Goal: Task Accomplishment & Management: Use online tool/utility

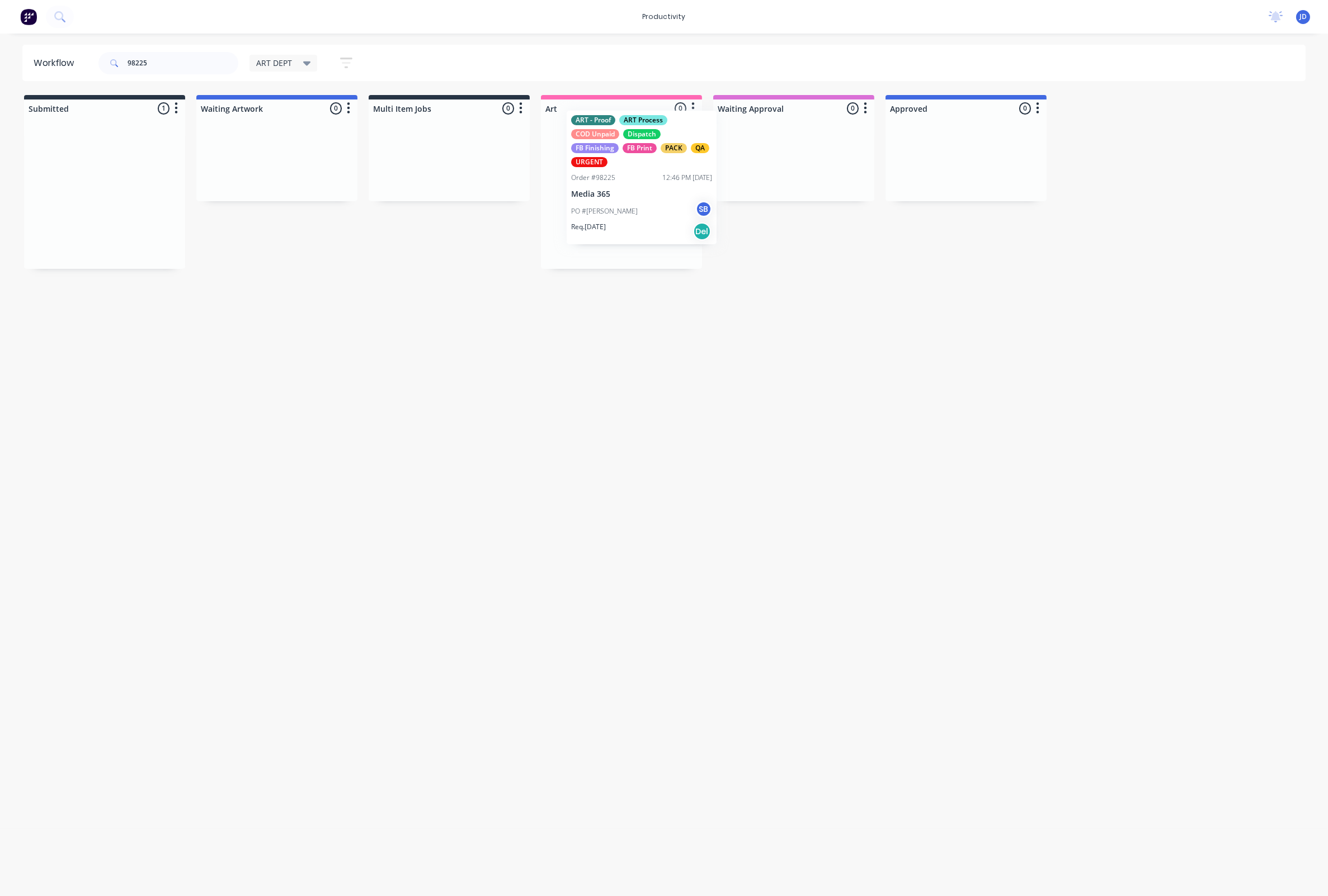
drag, startPoint x: 120, startPoint y: 176, endPoint x: 595, endPoint y: 165, distance: 475.1
click at [595, 169] on div "ART - Proof ART Process COD Unpaid Dispatch FB Finishing FB Print PACK QA URGENT" at bounding box center [621, 149] width 141 height 38
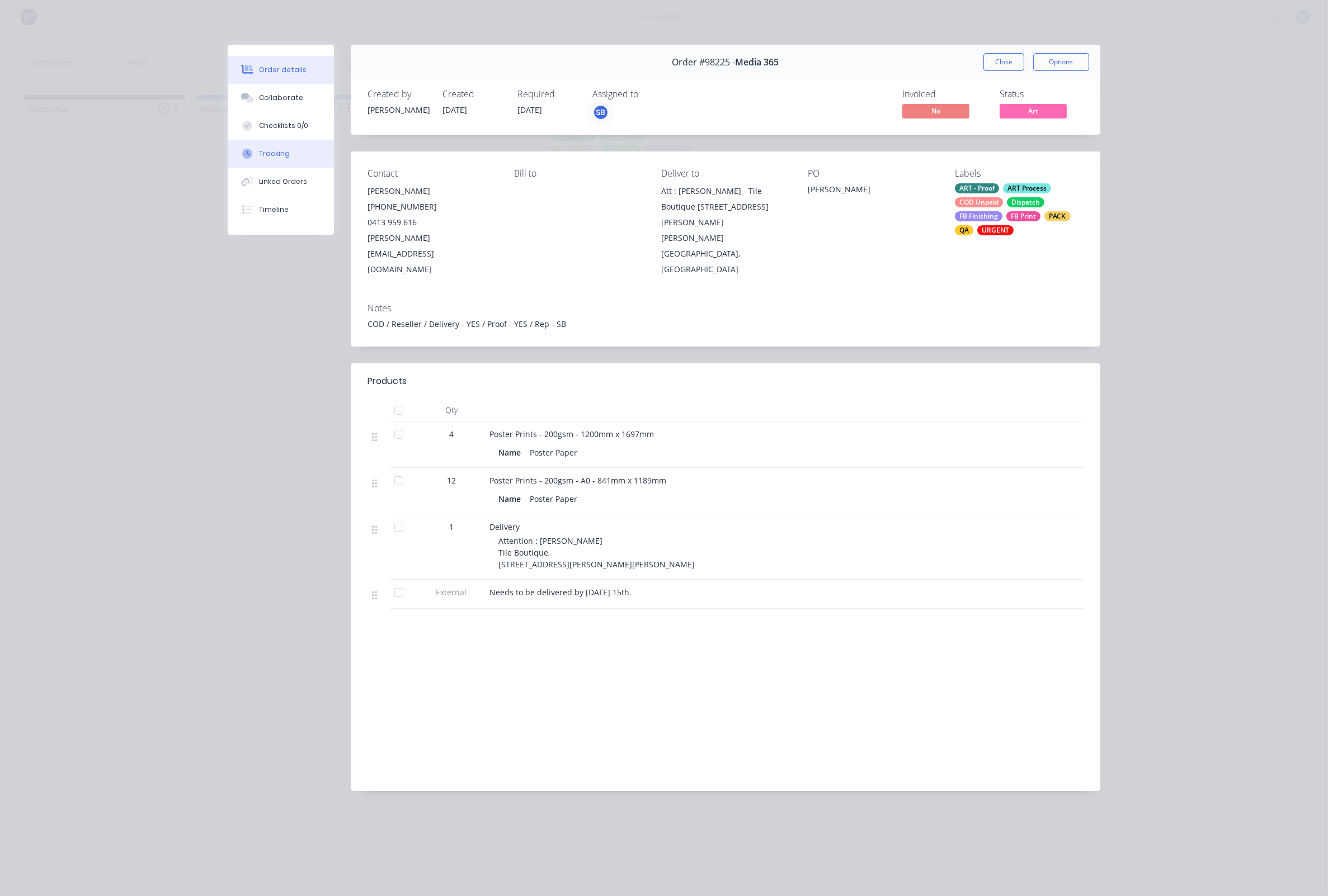
click at [277, 159] on div "Tracking" at bounding box center [274, 154] width 31 height 10
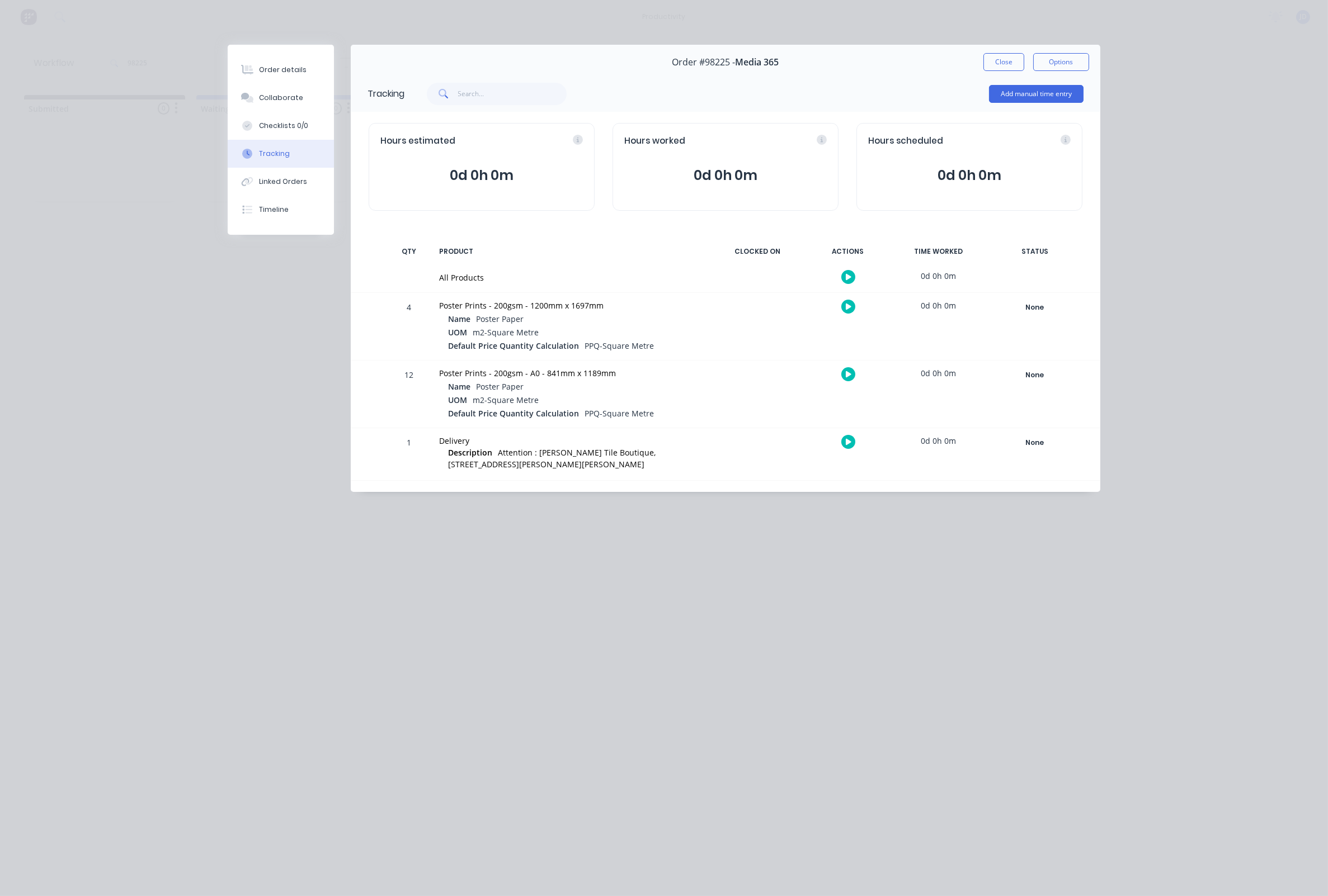
click at [852, 306] on button at bounding box center [848, 307] width 14 height 14
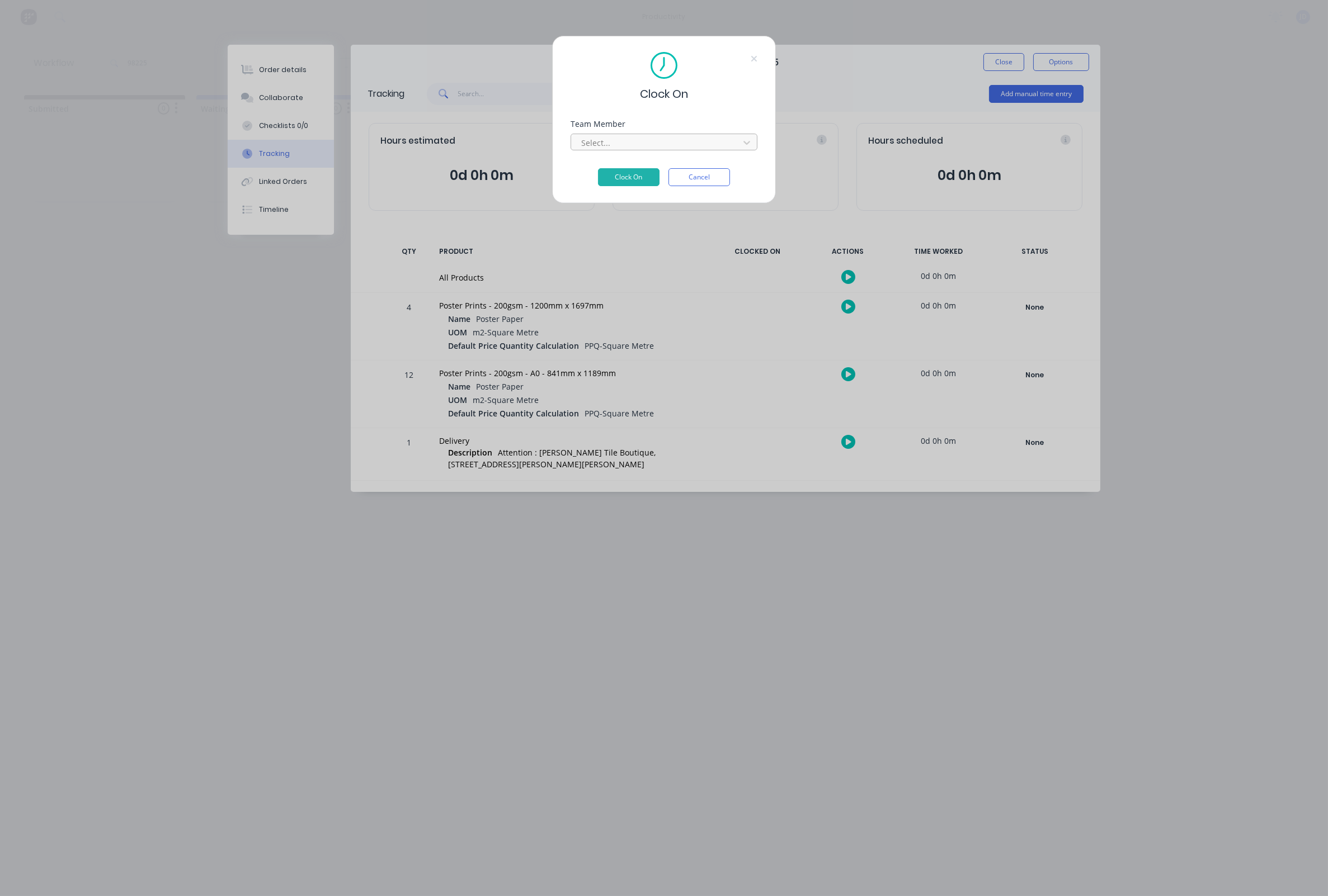
click at [642, 150] on div at bounding box center [656, 143] width 153 height 14
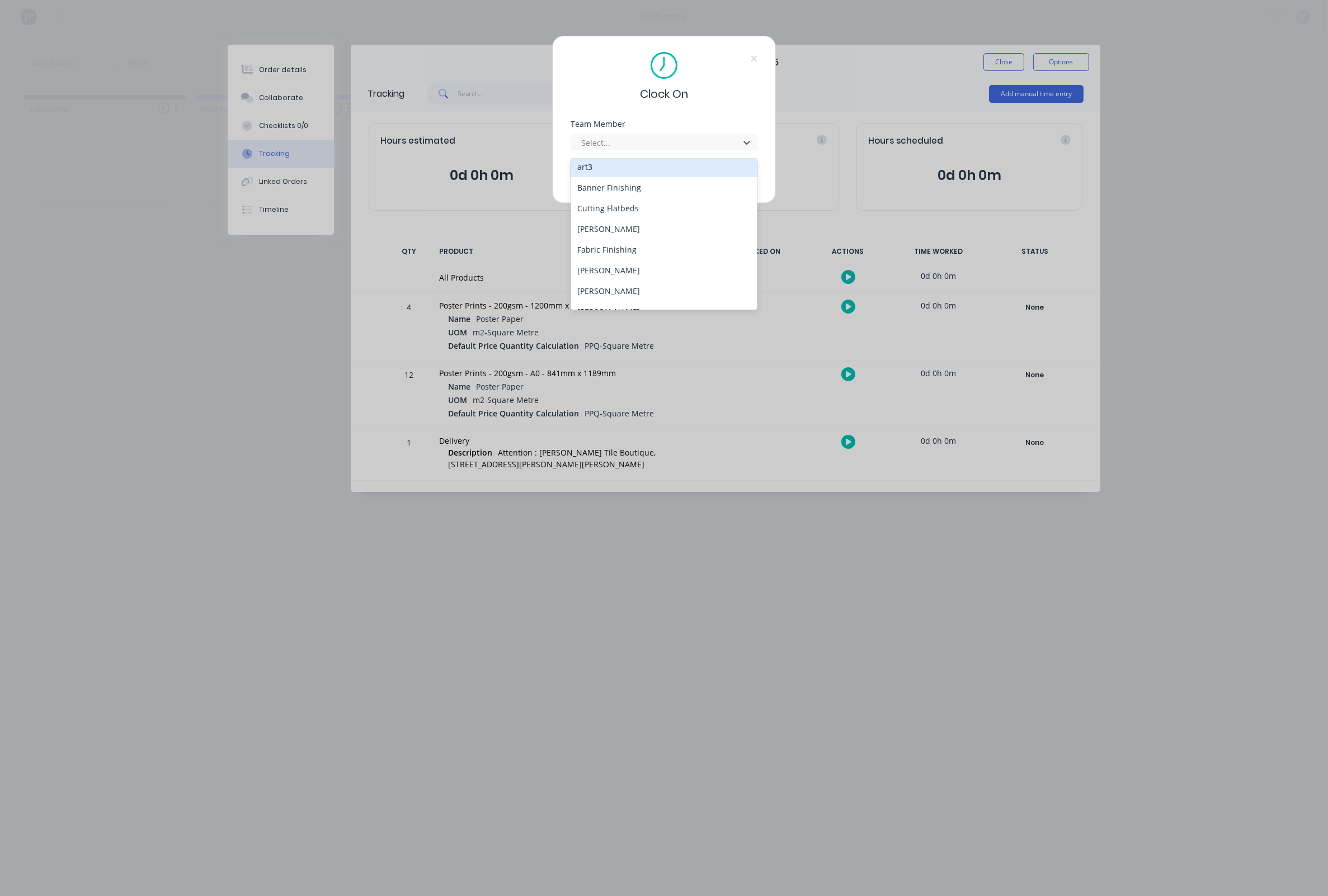
scroll to position [67, 0]
drag, startPoint x: 603, startPoint y: 262, endPoint x: 629, endPoint y: 189, distance: 77.5
click at [603, 262] on div "[PERSON_NAME]" at bounding box center [663, 269] width 187 height 21
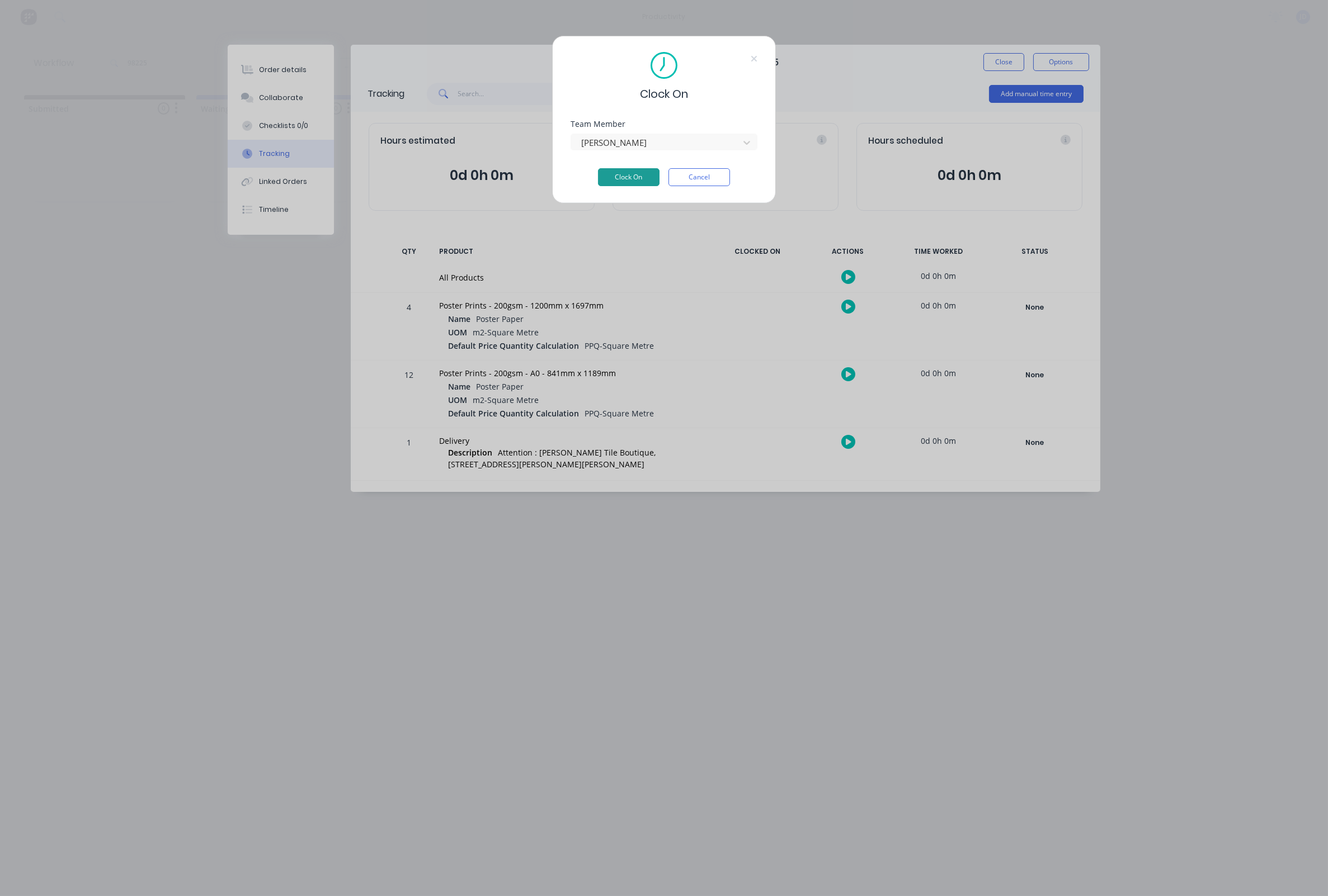
click at [635, 174] on button "Clock On" at bounding box center [629, 177] width 61 height 18
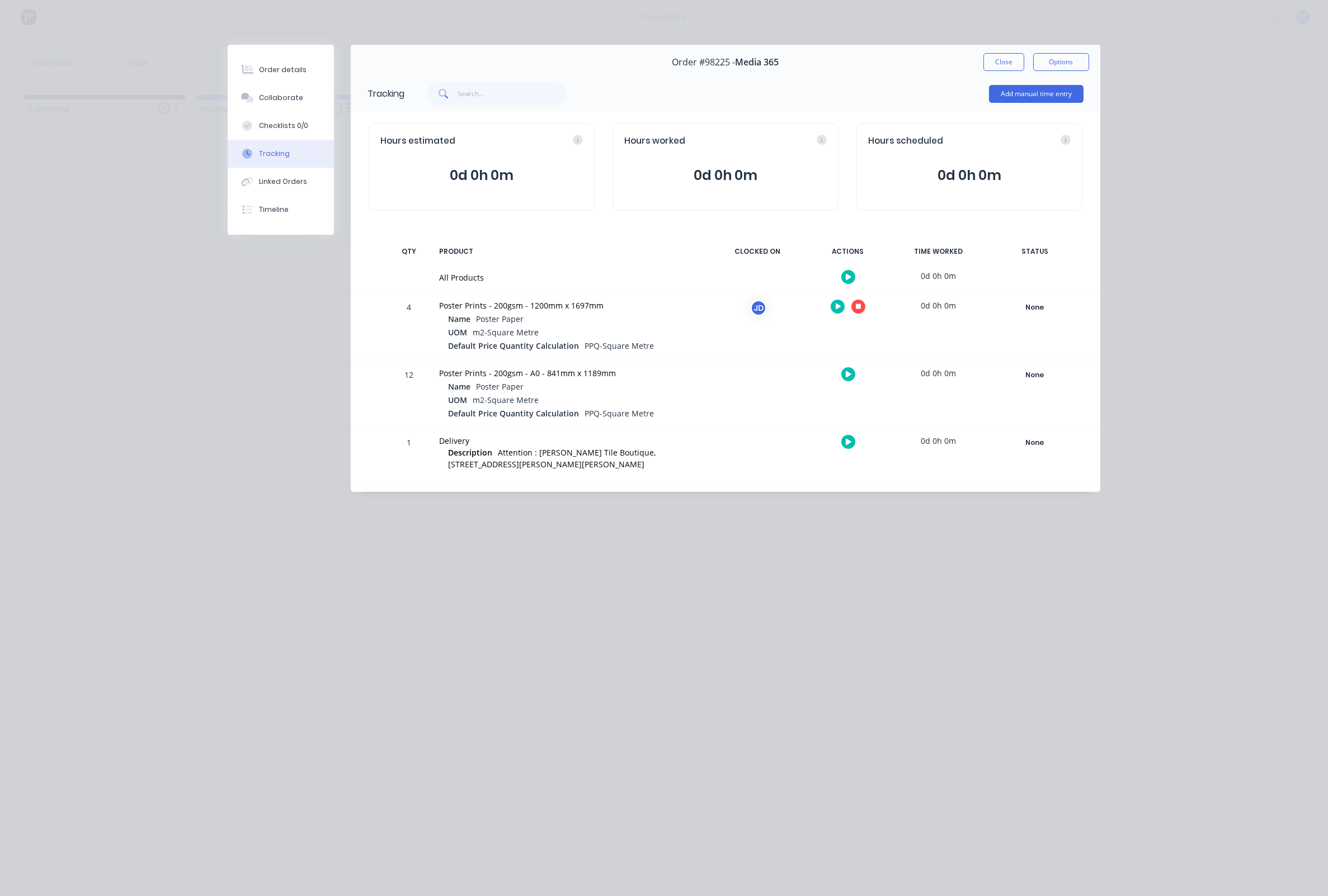
click at [857, 304] on icon at bounding box center [858, 307] width 6 height 6
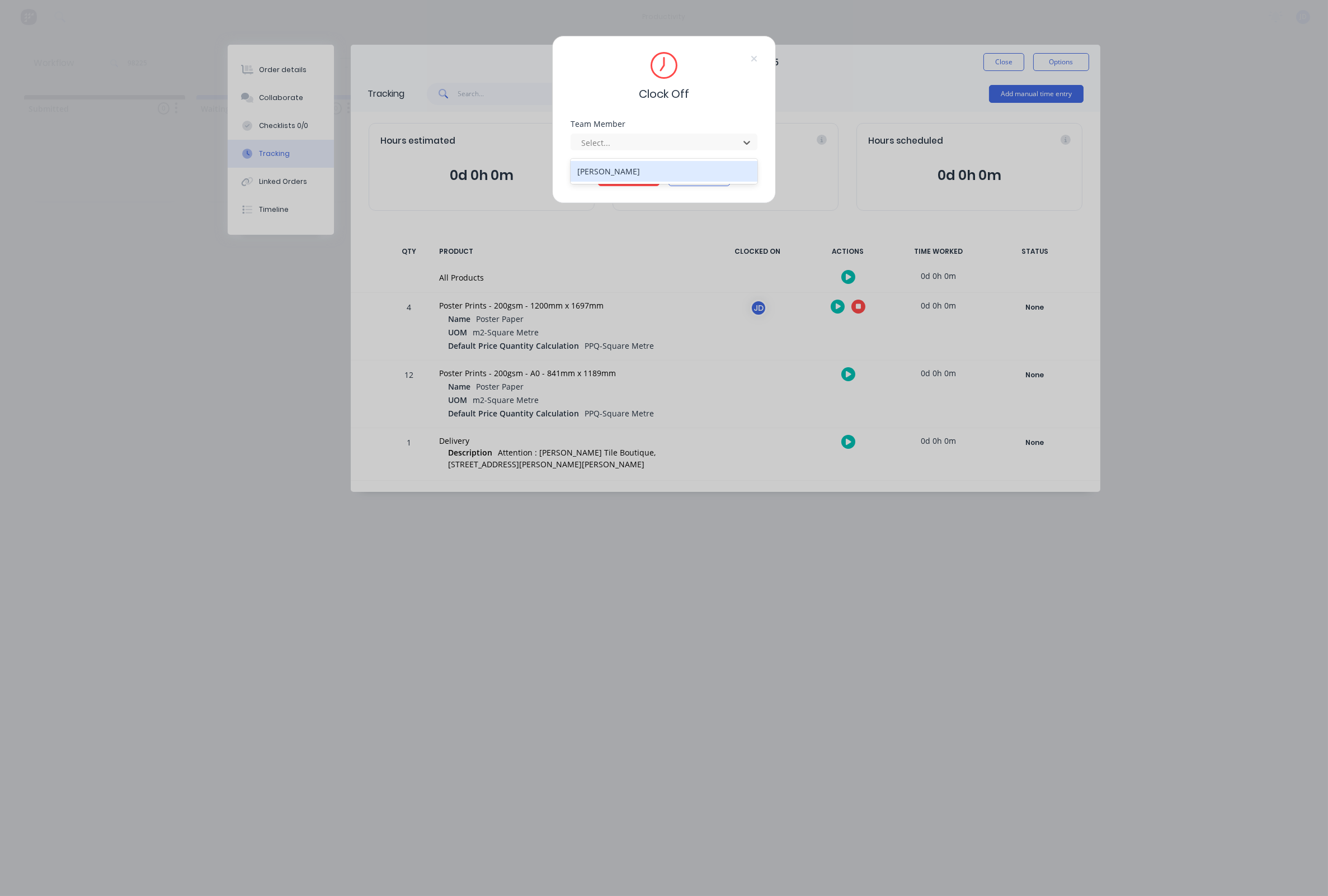
drag, startPoint x: 721, startPoint y: 142, endPoint x: 675, endPoint y: 161, distance: 49.8
click at [721, 142] on div at bounding box center [656, 143] width 153 height 14
click at [618, 176] on div "[PERSON_NAME]" at bounding box center [663, 171] width 187 height 21
drag, startPoint x: 643, startPoint y: 176, endPoint x: 755, endPoint y: 133, distance: 120.0
click at [643, 176] on button "Clock Off" at bounding box center [629, 177] width 61 height 18
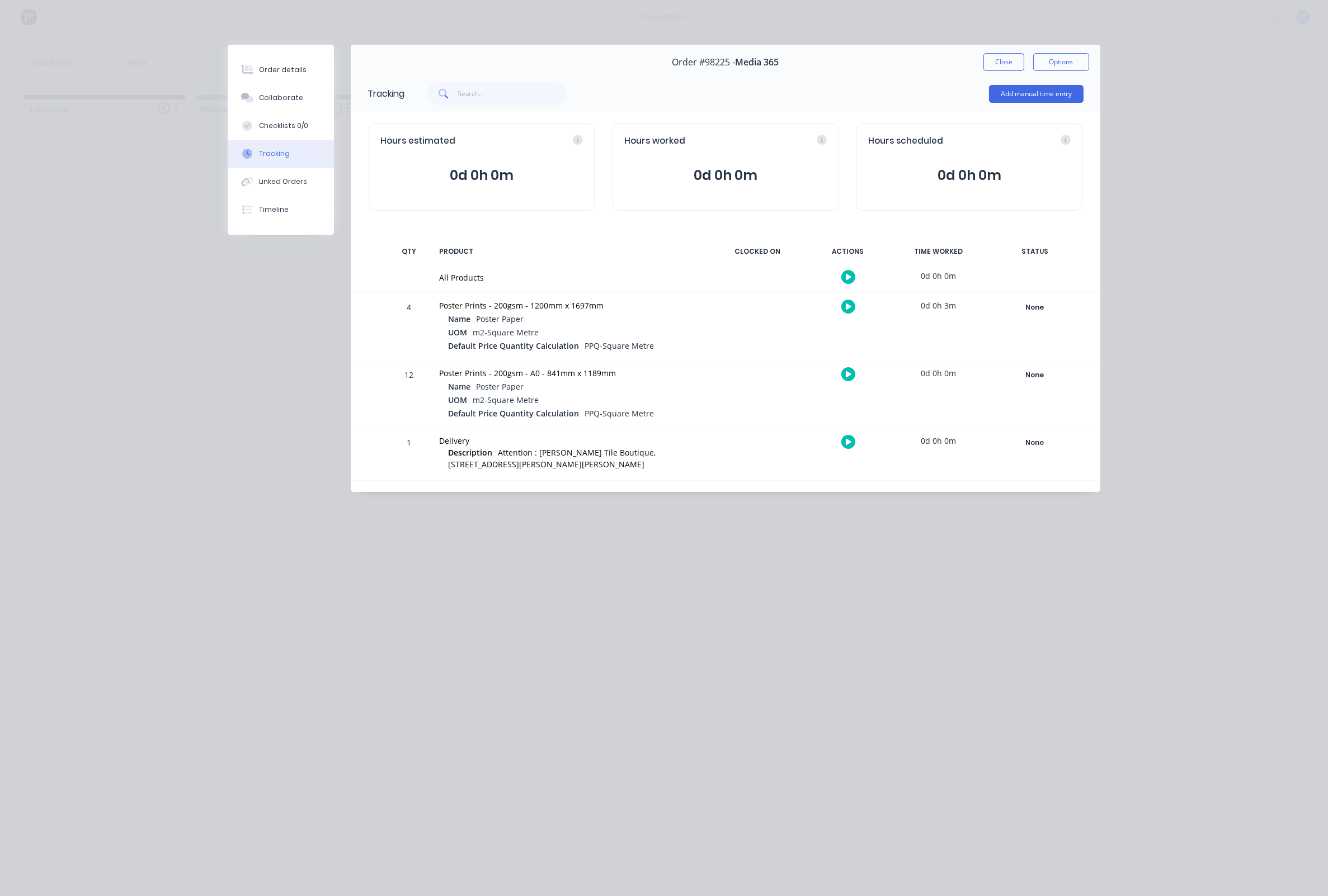
click at [1006, 69] on button "Close" at bounding box center [1004, 61] width 41 height 18
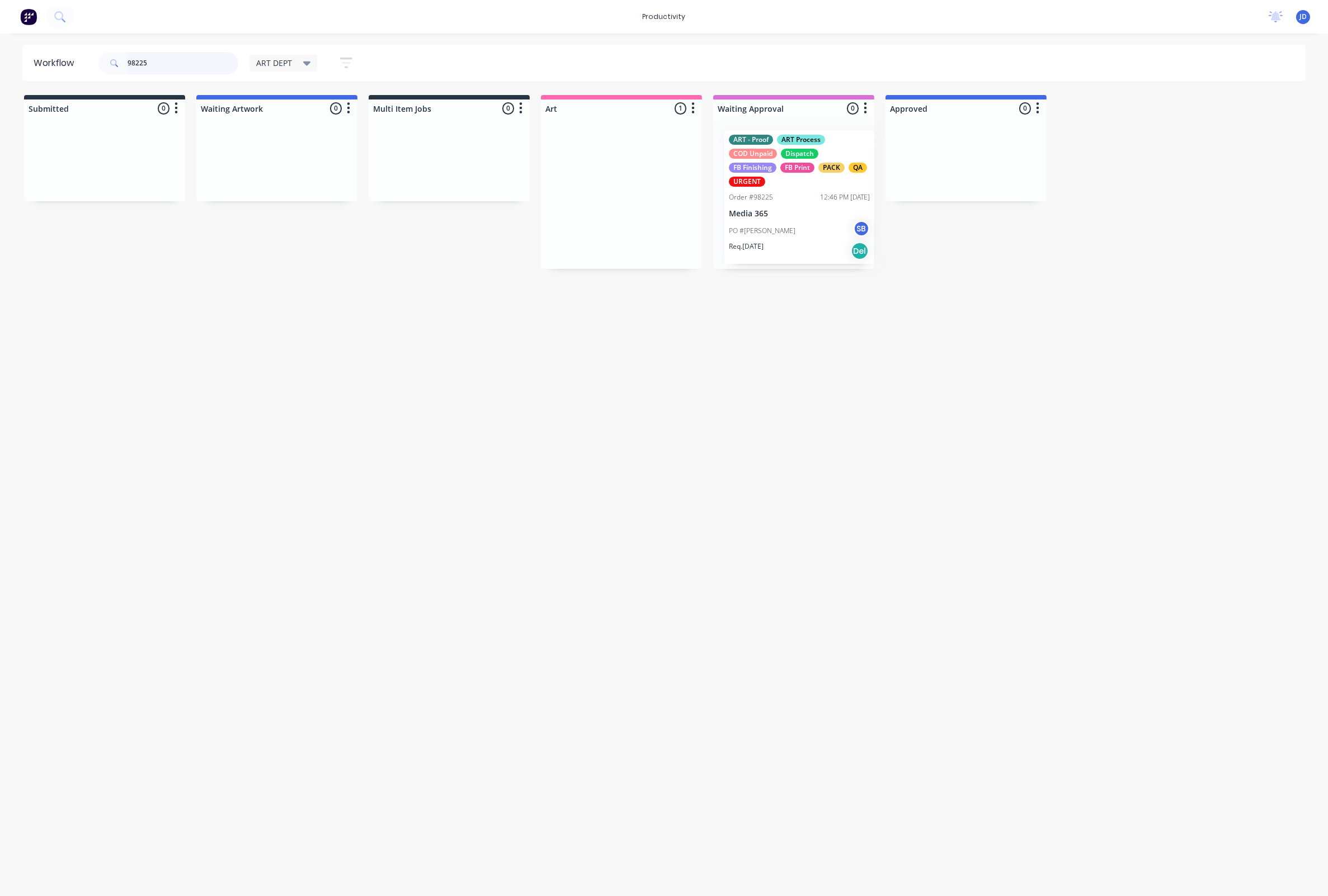
drag, startPoint x: 670, startPoint y: 184, endPoint x: 806, endPoint y: 185, distance: 136.0
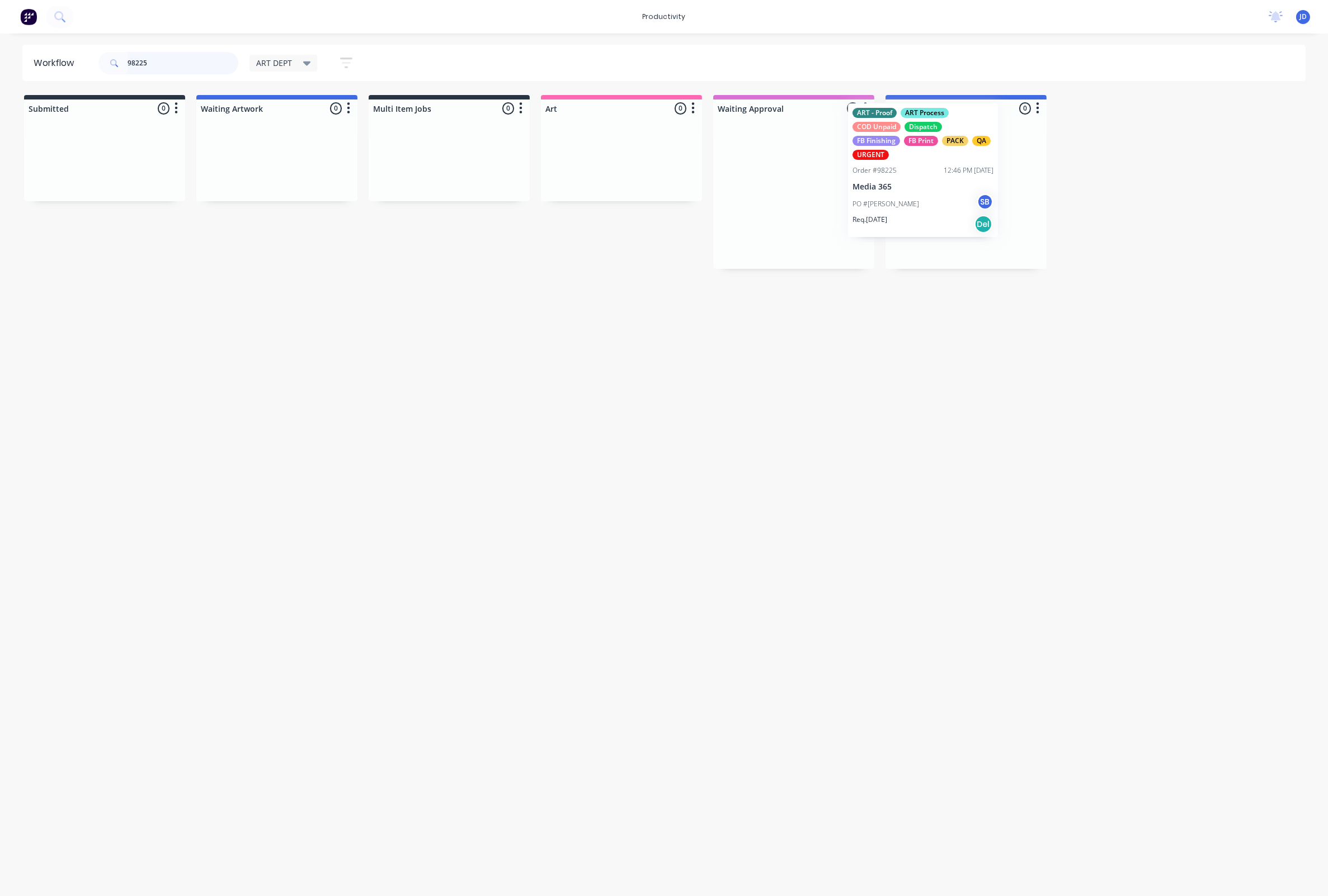
drag, startPoint x: 971, startPoint y: 219, endPoint x: 939, endPoint y: 208, distance: 33.8
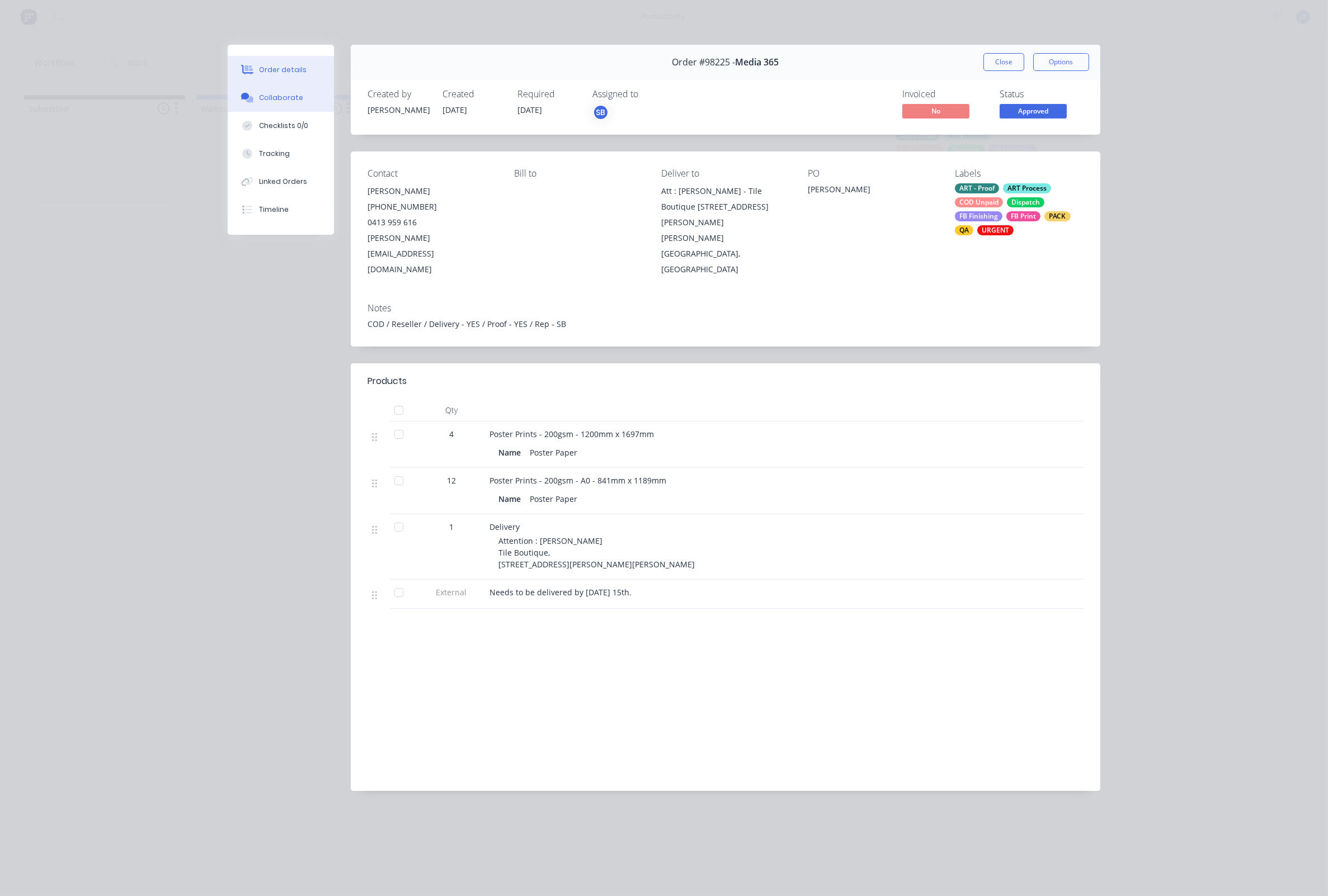
click at [274, 106] on button "Collaborate" at bounding box center [280, 97] width 106 height 28
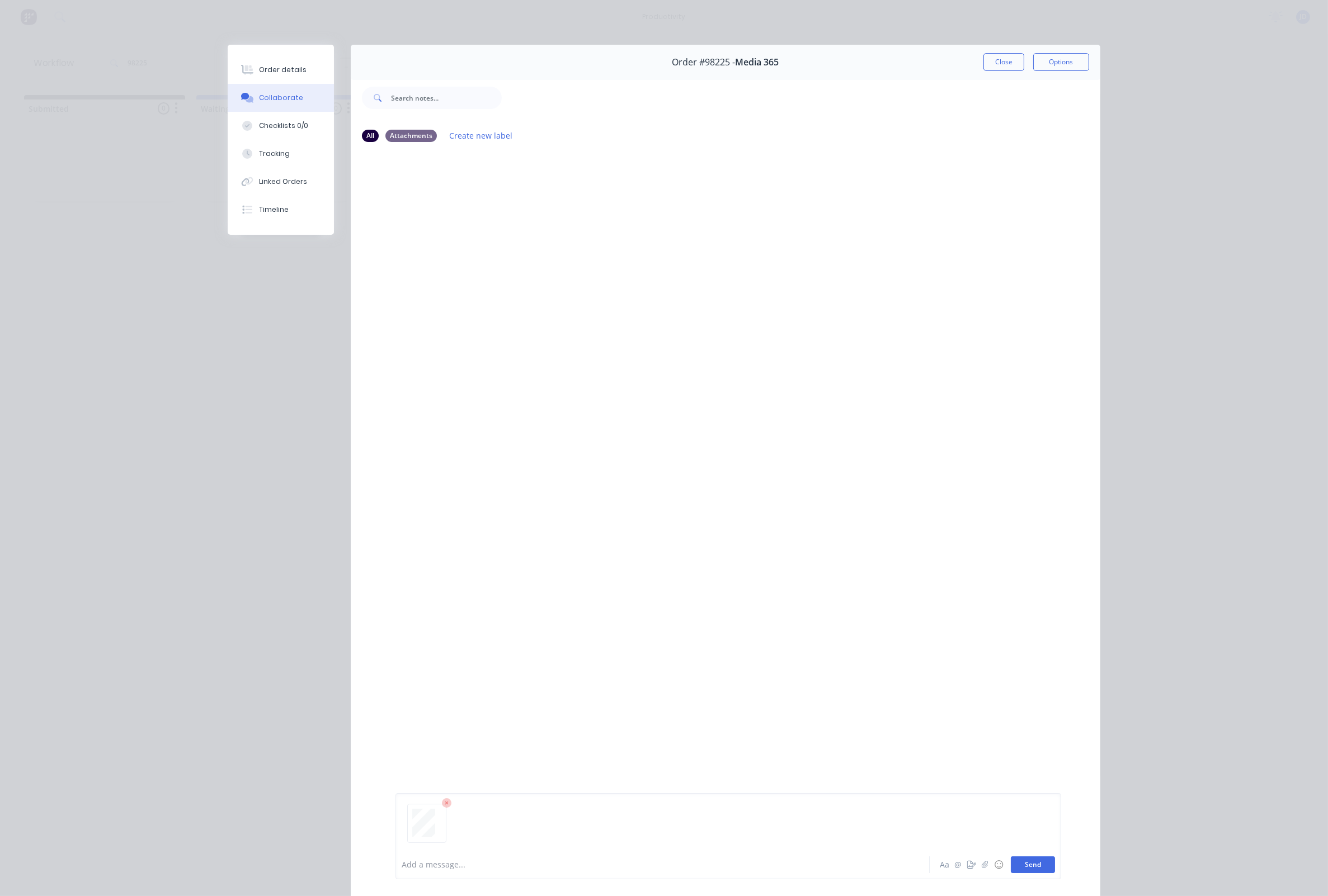
click at [1024, 862] on button "Send" at bounding box center [1033, 865] width 44 height 16
click at [1025, 59] on div "Close Options" at bounding box center [1036, 61] width 106 height 18
click at [1017, 61] on button "Close" at bounding box center [1004, 61] width 41 height 18
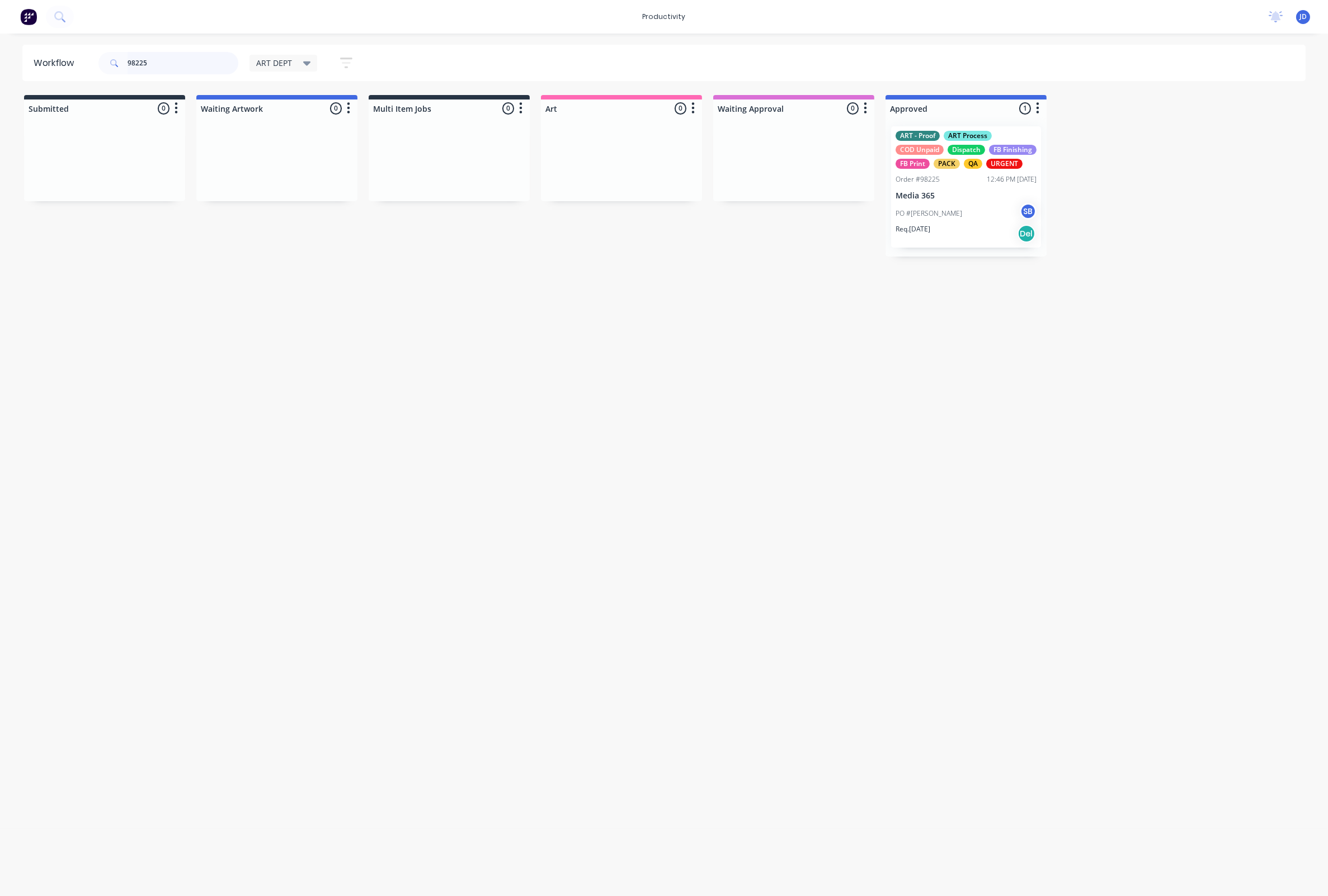
drag, startPoint x: 99, startPoint y: 59, endPoint x: 81, endPoint y: 57, distance: 18.1
click at [81, 57] on header "Workflow 98225 ART DEPT Save new view None edit ART DEPT (Default) edit Banner …" at bounding box center [664, 63] width 1284 height 36
drag, startPoint x: 200, startPoint y: 61, endPoint x: 91, endPoint y: 55, distance: 109.2
click at [91, 55] on header "Workflow 98225 ART DEPT Save new view None edit ART DEPT (Default) edit Banner …" at bounding box center [664, 63] width 1284 height 36
drag, startPoint x: 788, startPoint y: 196, endPoint x: 944, endPoint y: 195, distance: 156.0
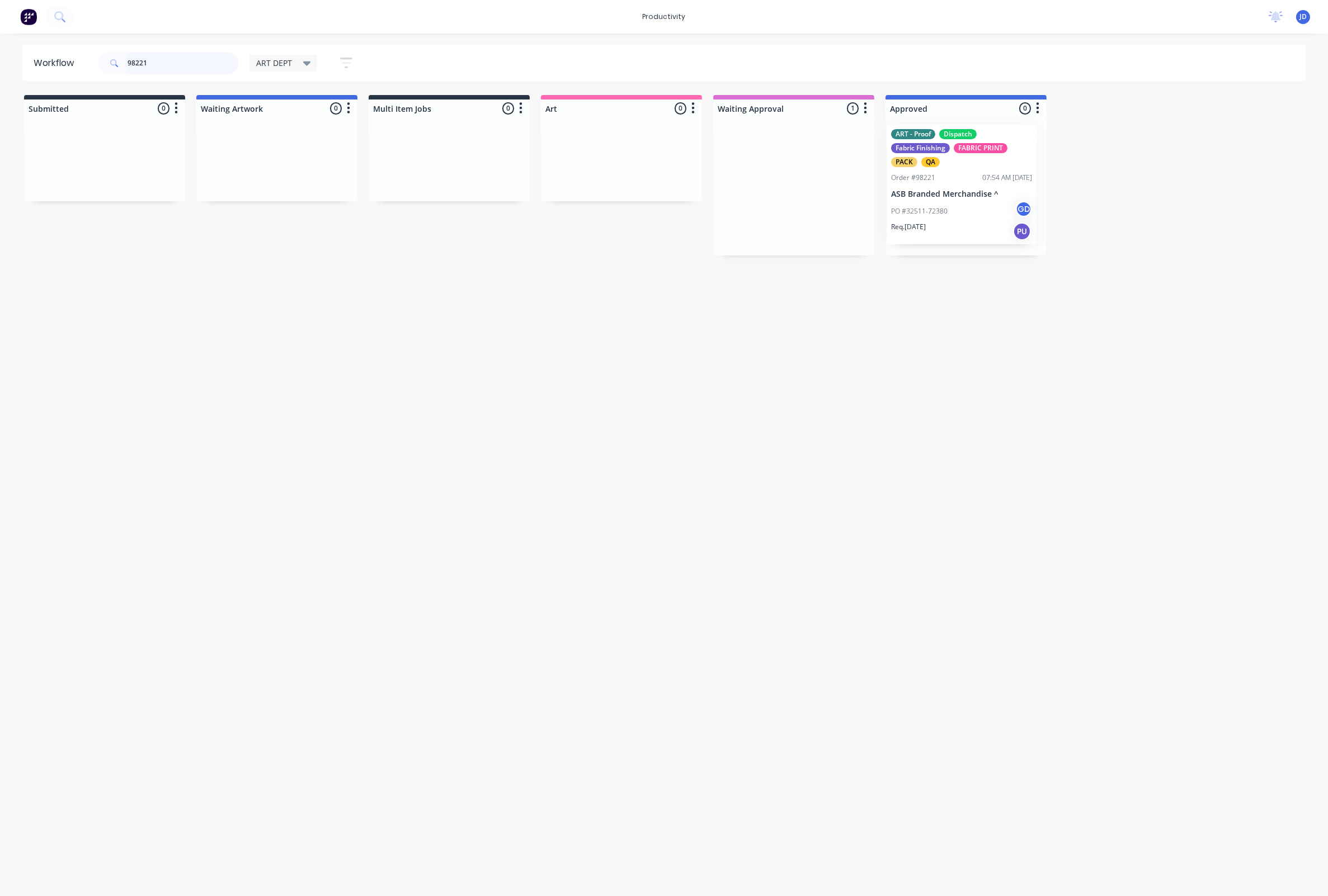
click at [941, 209] on p "PO #32511-72380" at bounding box center [923, 214] width 56 height 10
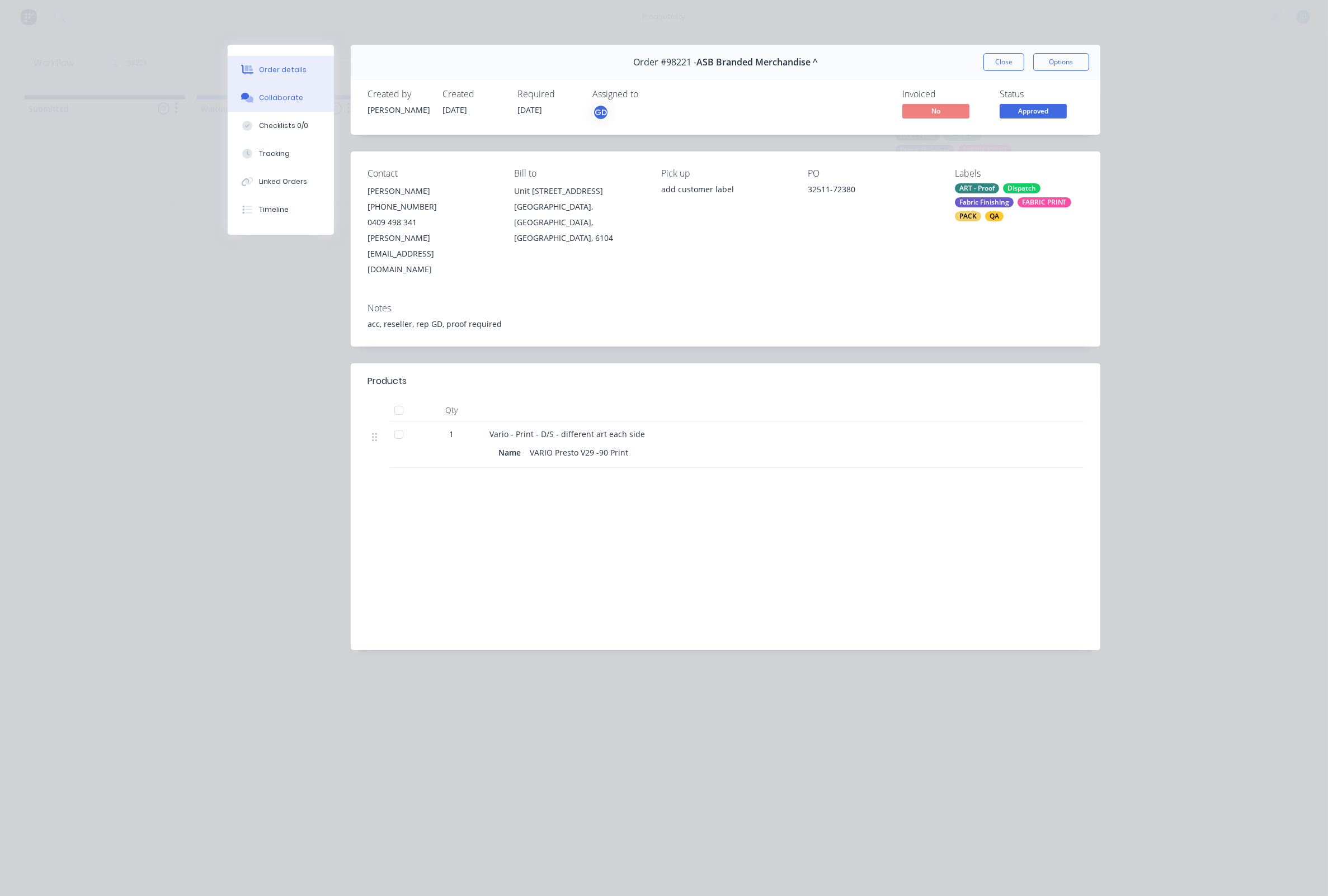
click at [278, 99] on div "Collaborate" at bounding box center [281, 98] width 44 height 10
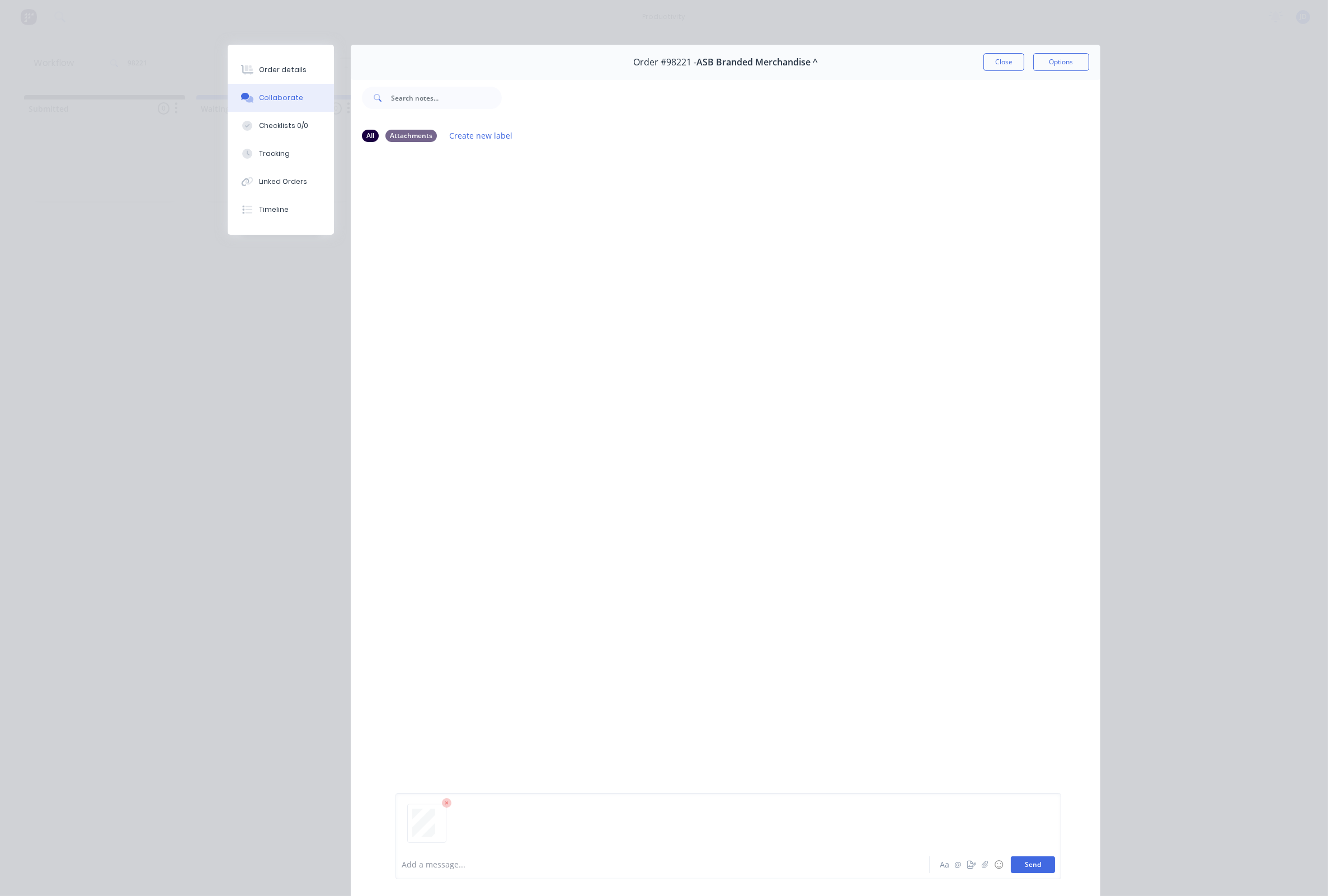
click at [1014, 864] on button "Send" at bounding box center [1033, 865] width 44 height 16
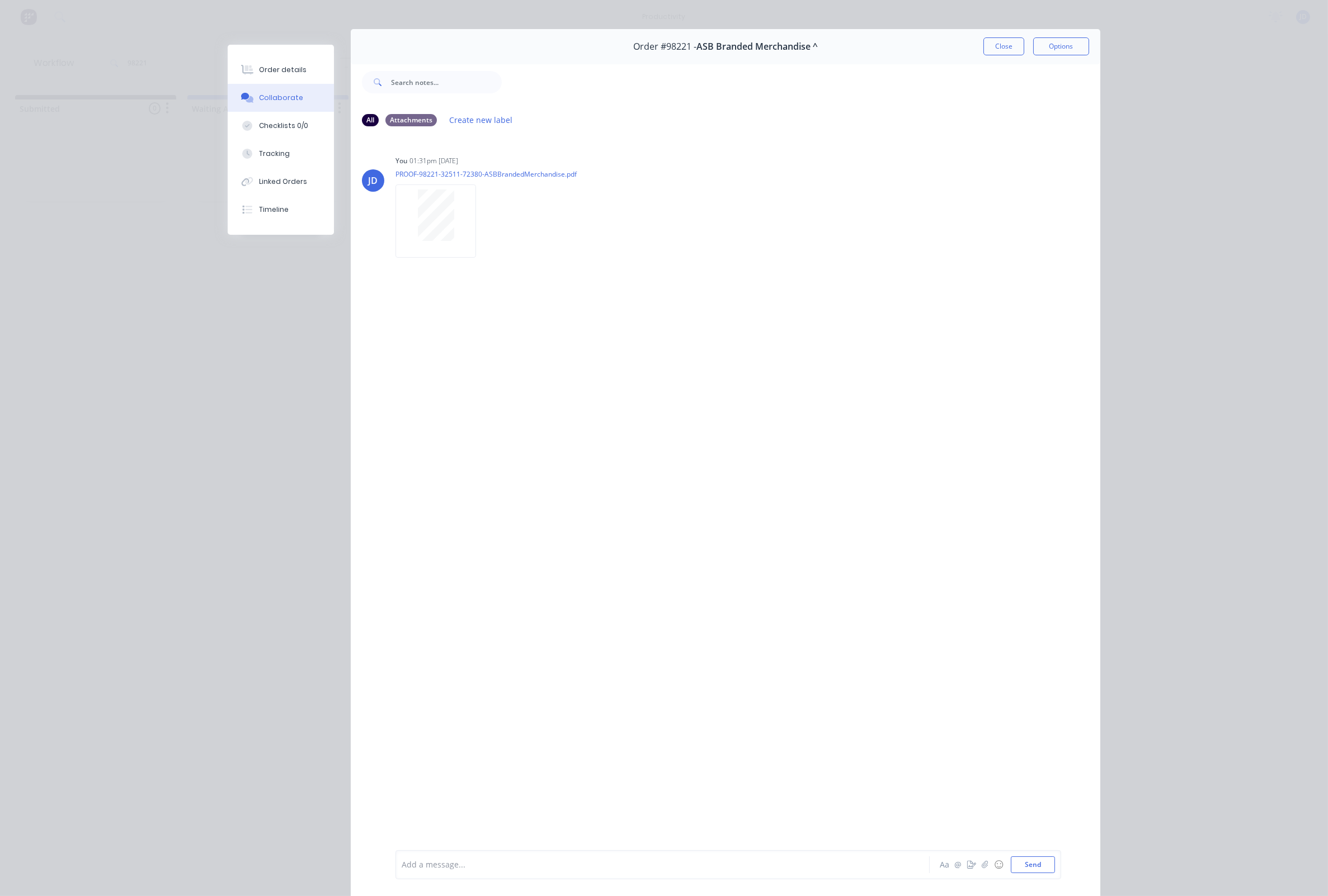
scroll to position [20, 0]
click at [1016, 37] on button "Close" at bounding box center [1004, 41] width 41 height 18
click at [1016, 38] on div "productivity productivity Workflow Planner Delivery Scheduling Timesheets No ne…" at bounding box center [655, 414] width 1328 height 830
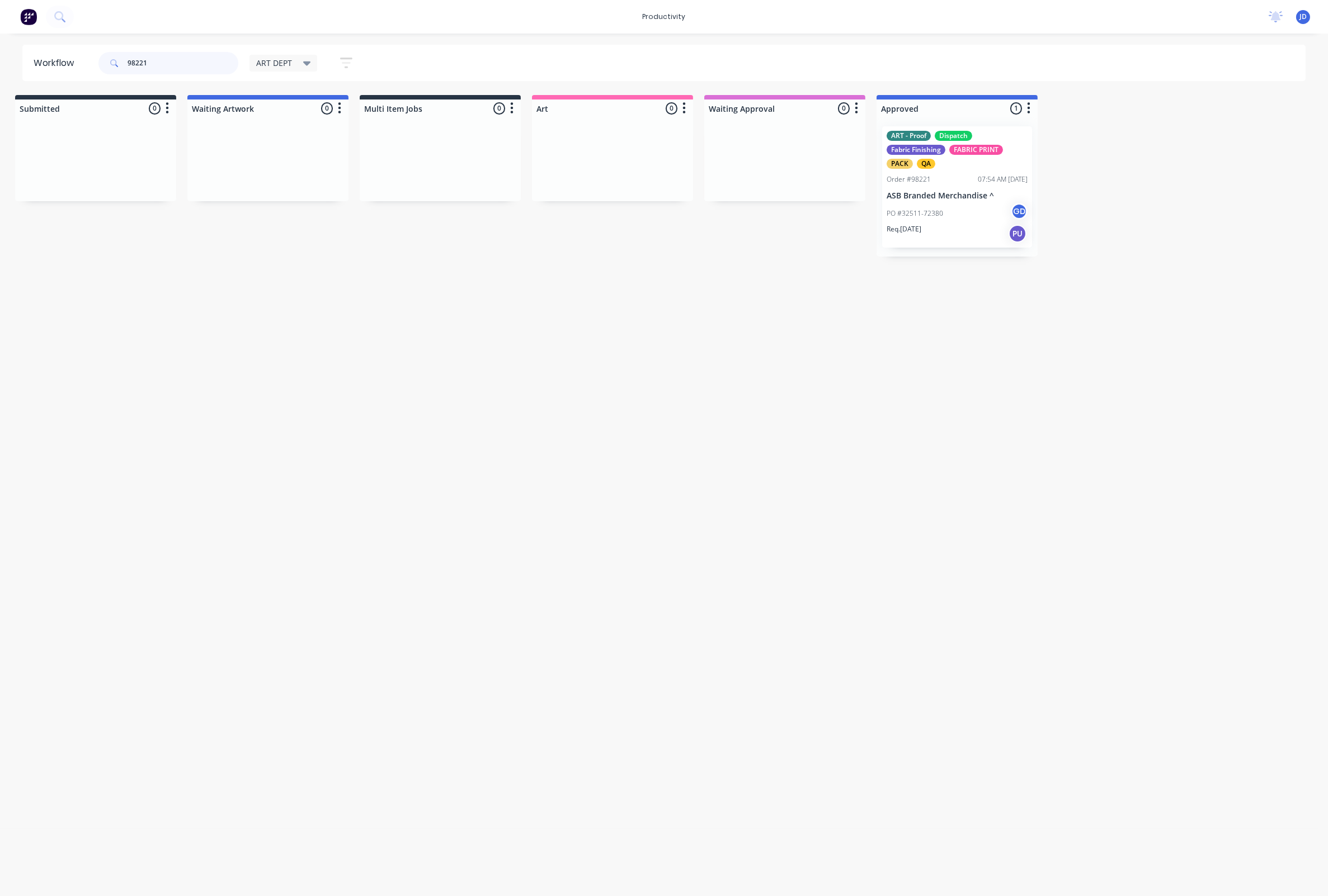
click at [169, 58] on input "98221" at bounding box center [182, 63] width 111 height 22
drag, startPoint x: 92, startPoint y: 56, endPoint x: 81, endPoint y: 55, distance: 11.0
click at [81, 55] on header "Workflow 98221 ART DEPT Save new view None edit ART DEPT (Default) edit Banner …" at bounding box center [664, 63] width 1284 height 36
type input "98229"
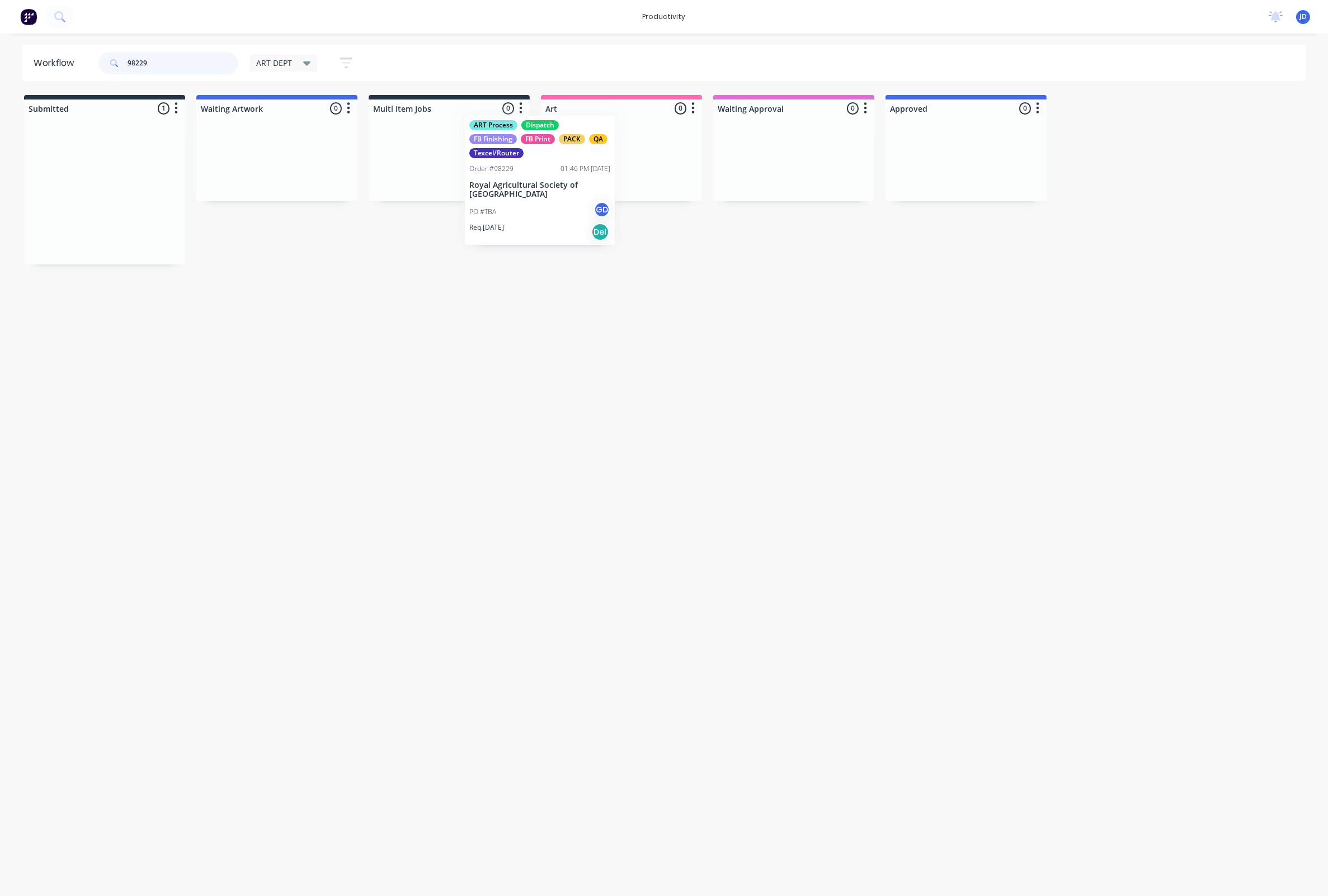
drag, startPoint x: 249, startPoint y: 194, endPoint x: 603, endPoint y: 184, distance: 354.1
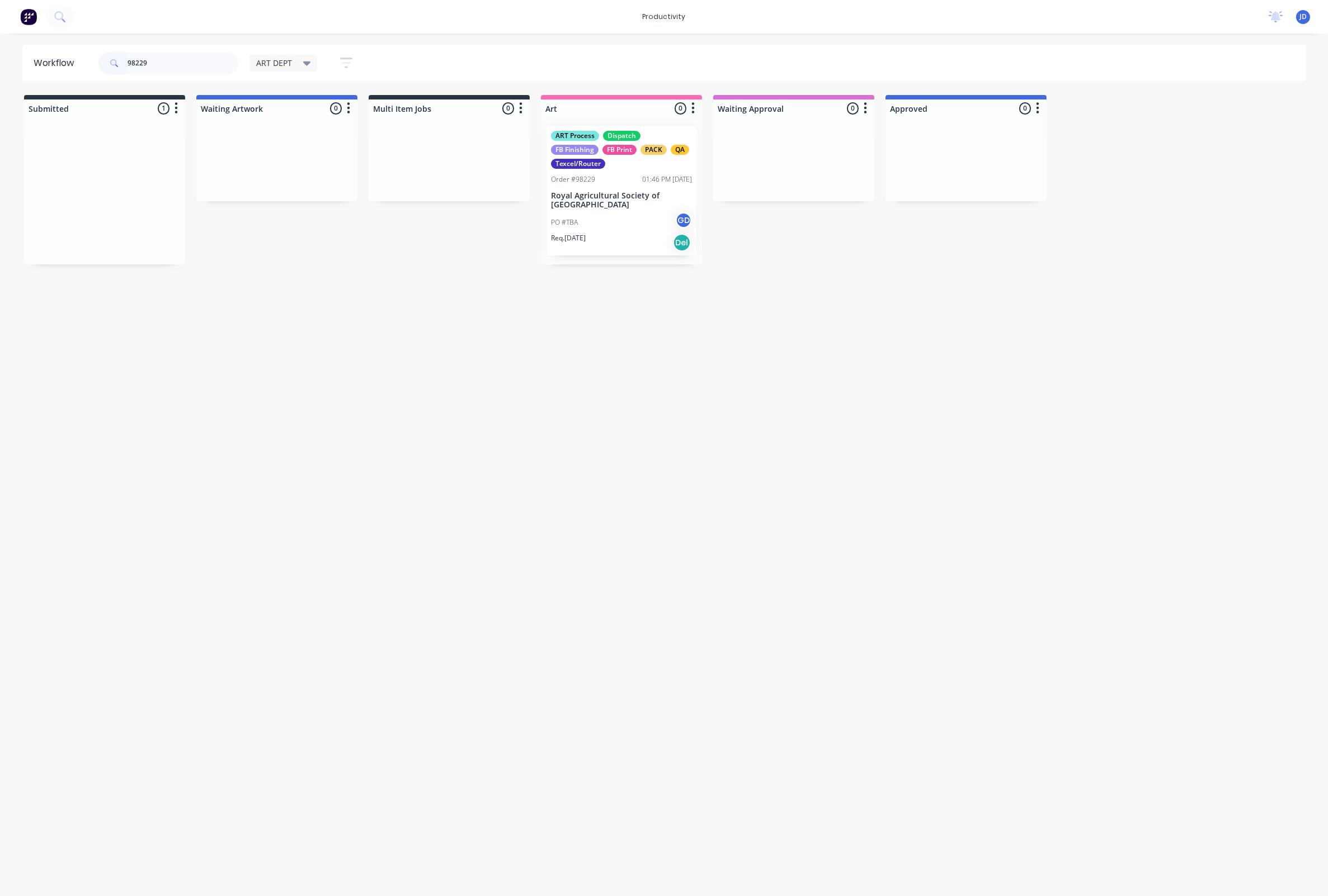
click at [603, 184] on div at bounding box center [621, 191] width 161 height 147
click at [598, 199] on p "Royal Agricultural Society of [GEOGRAPHIC_DATA]" at bounding box center [621, 201] width 141 height 19
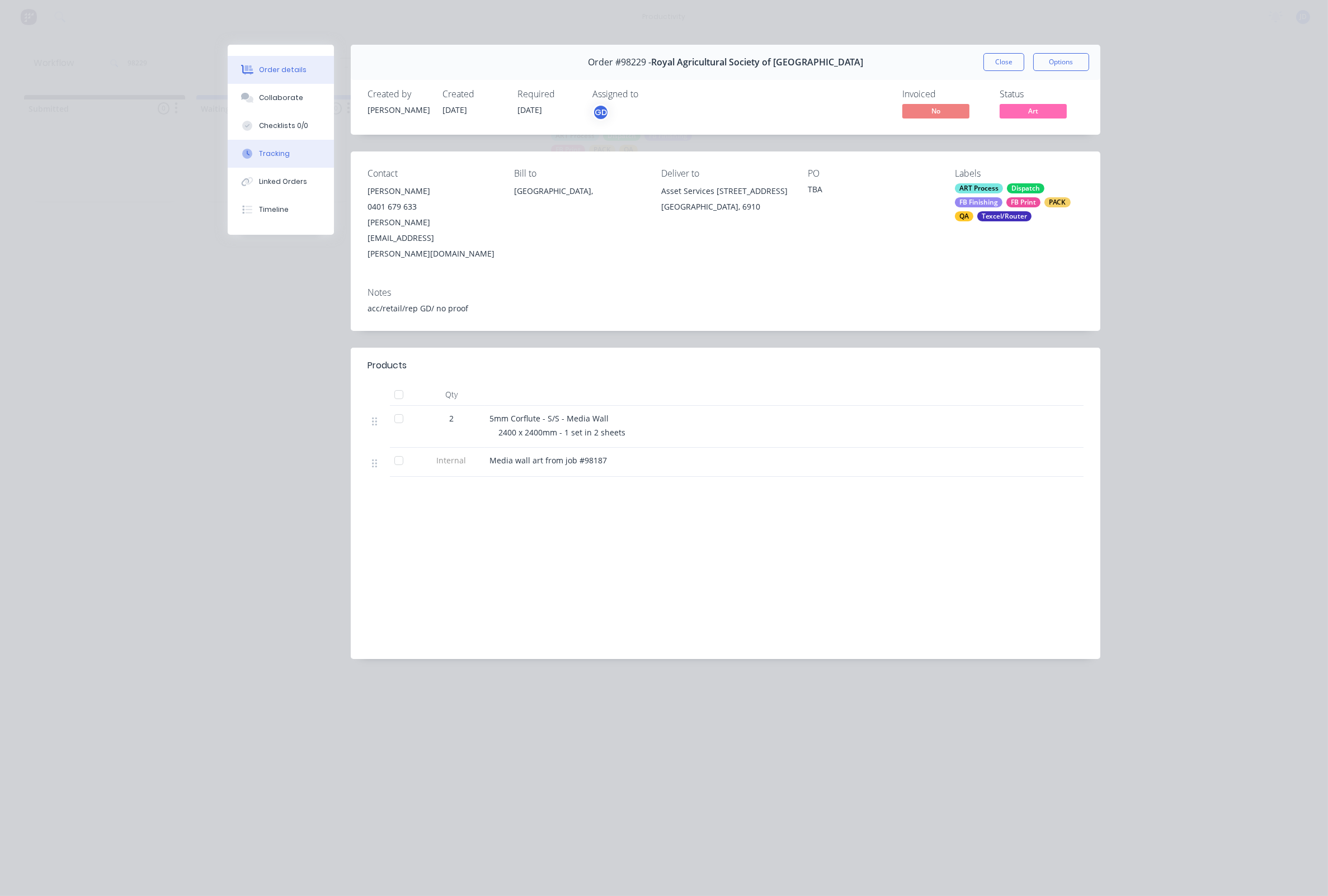
click at [294, 168] on button "Tracking" at bounding box center [280, 154] width 106 height 28
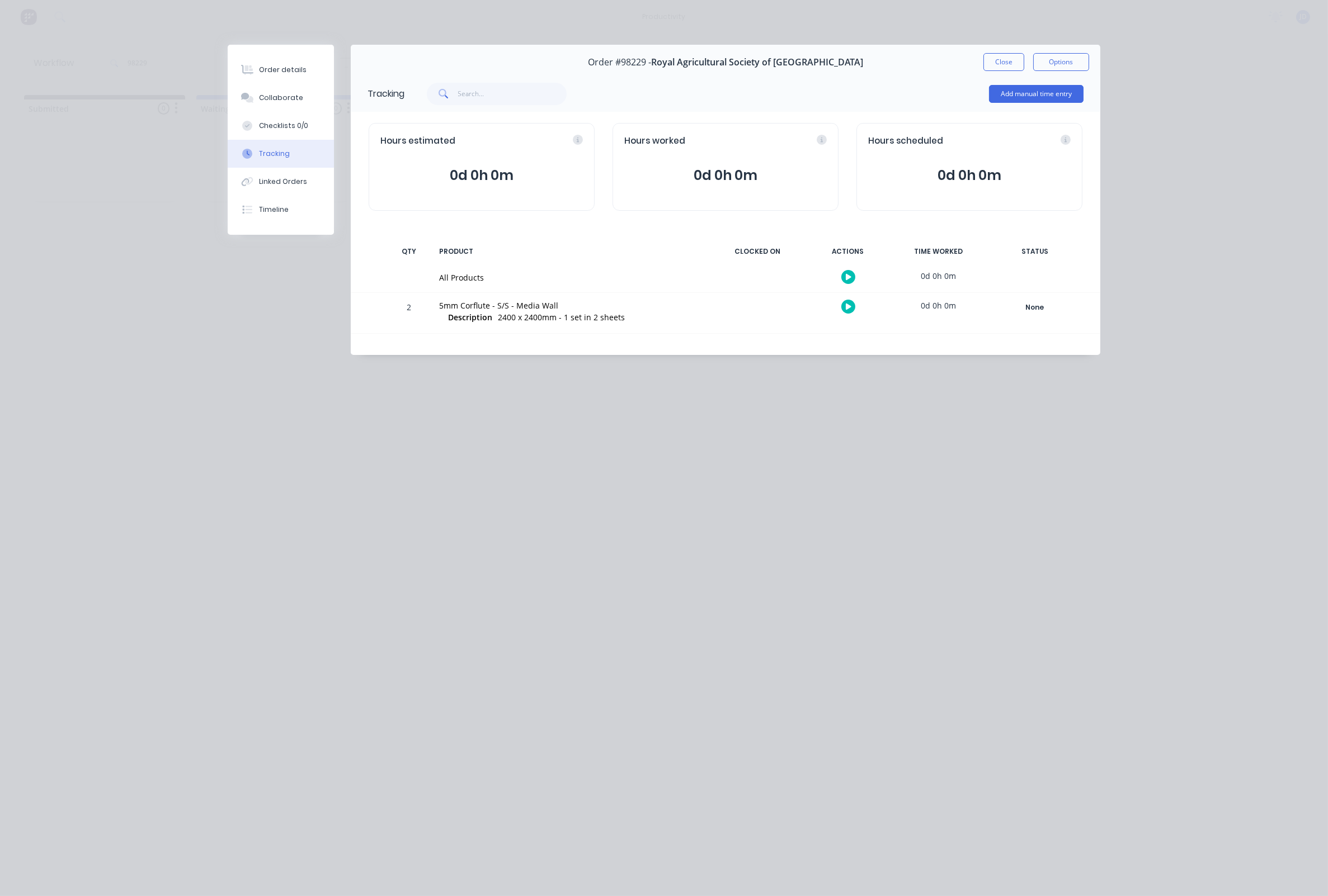
click at [841, 310] on div at bounding box center [848, 307] width 84 height 27
click at [846, 308] on icon at bounding box center [848, 307] width 6 height 7
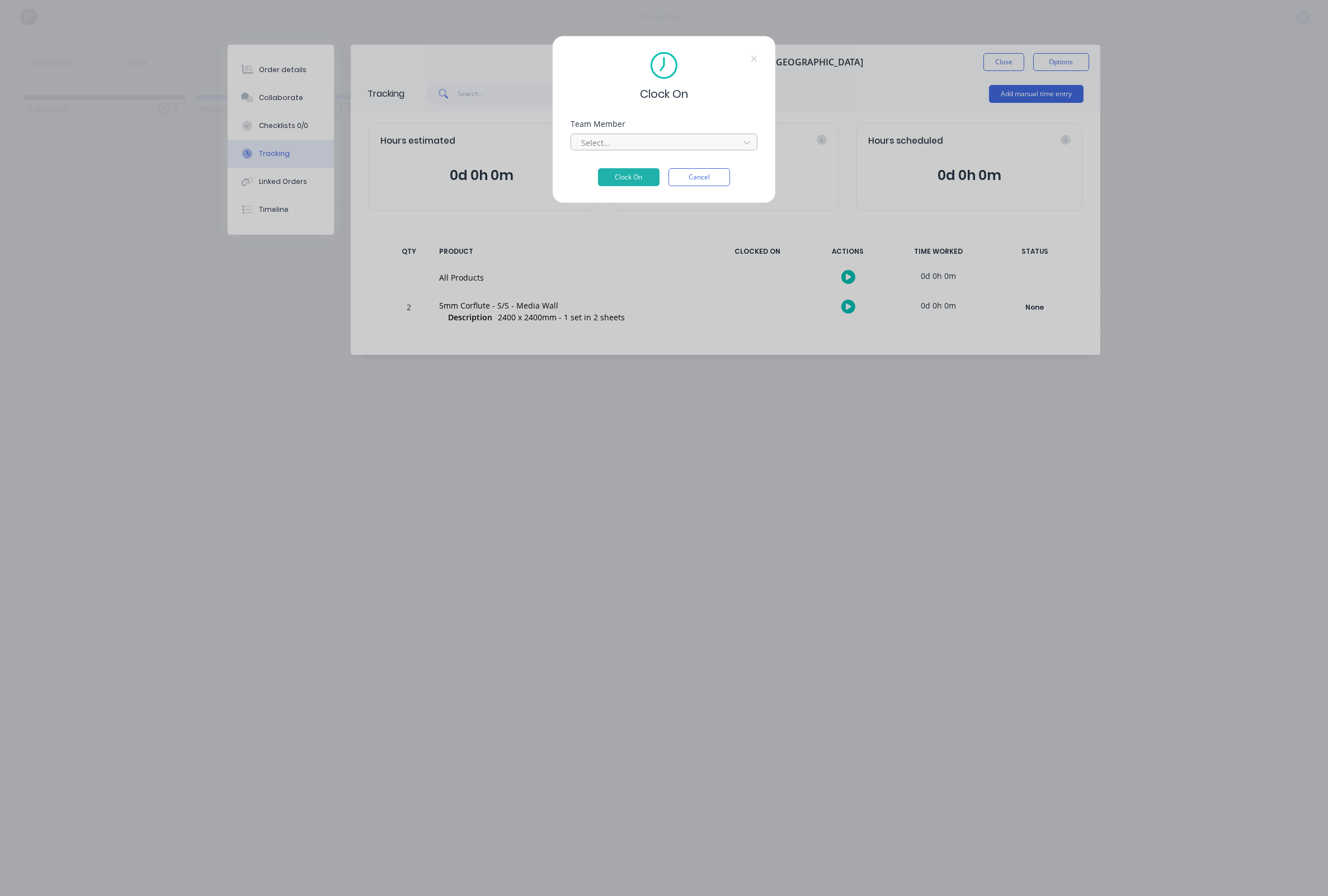
click at [583, 139] on div at bounding box center [656, 143] width 153 height 14
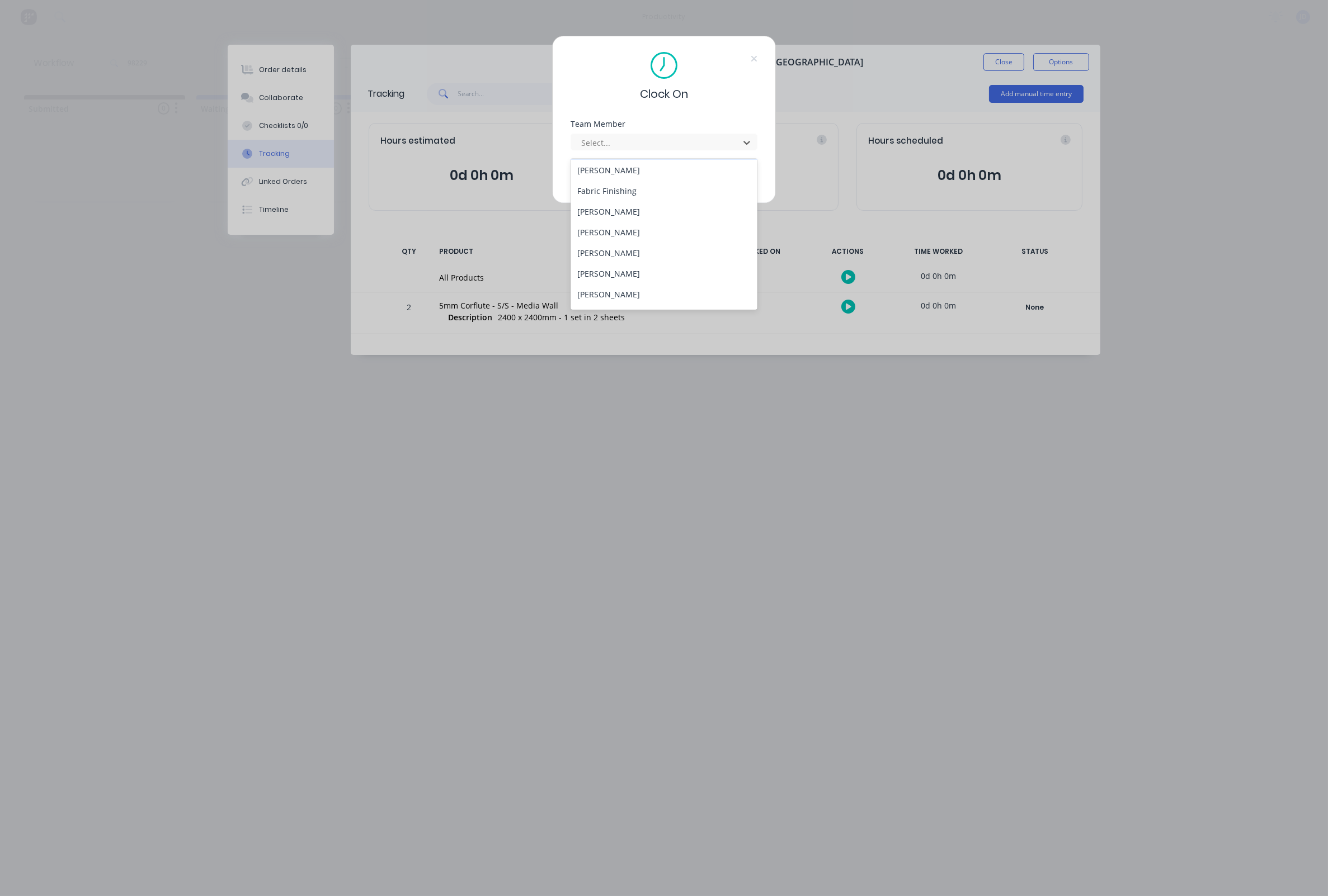
scroll to position [106, 0]
drag, startPoint x: 595, startPoint y: 230, endPoint x: 595, endPoint y: 214, distance: 16.0
click at [595, 229] on div "[PERSON_NAME]" at bounding box center [663, 231] width 187 height 21
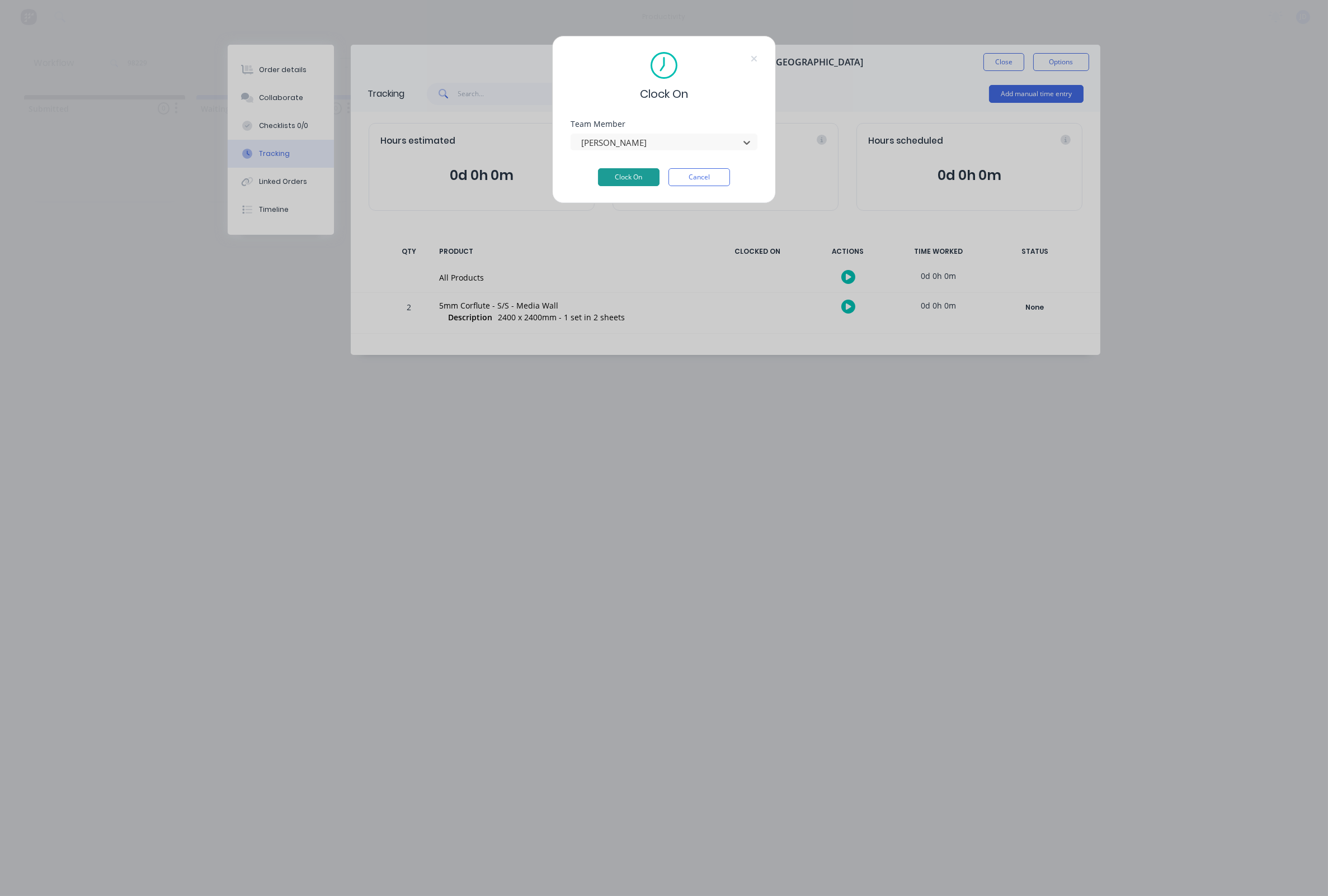
click at [610, 185] on button "Clock On" at bounding box center [629, 177] width 61 height 18
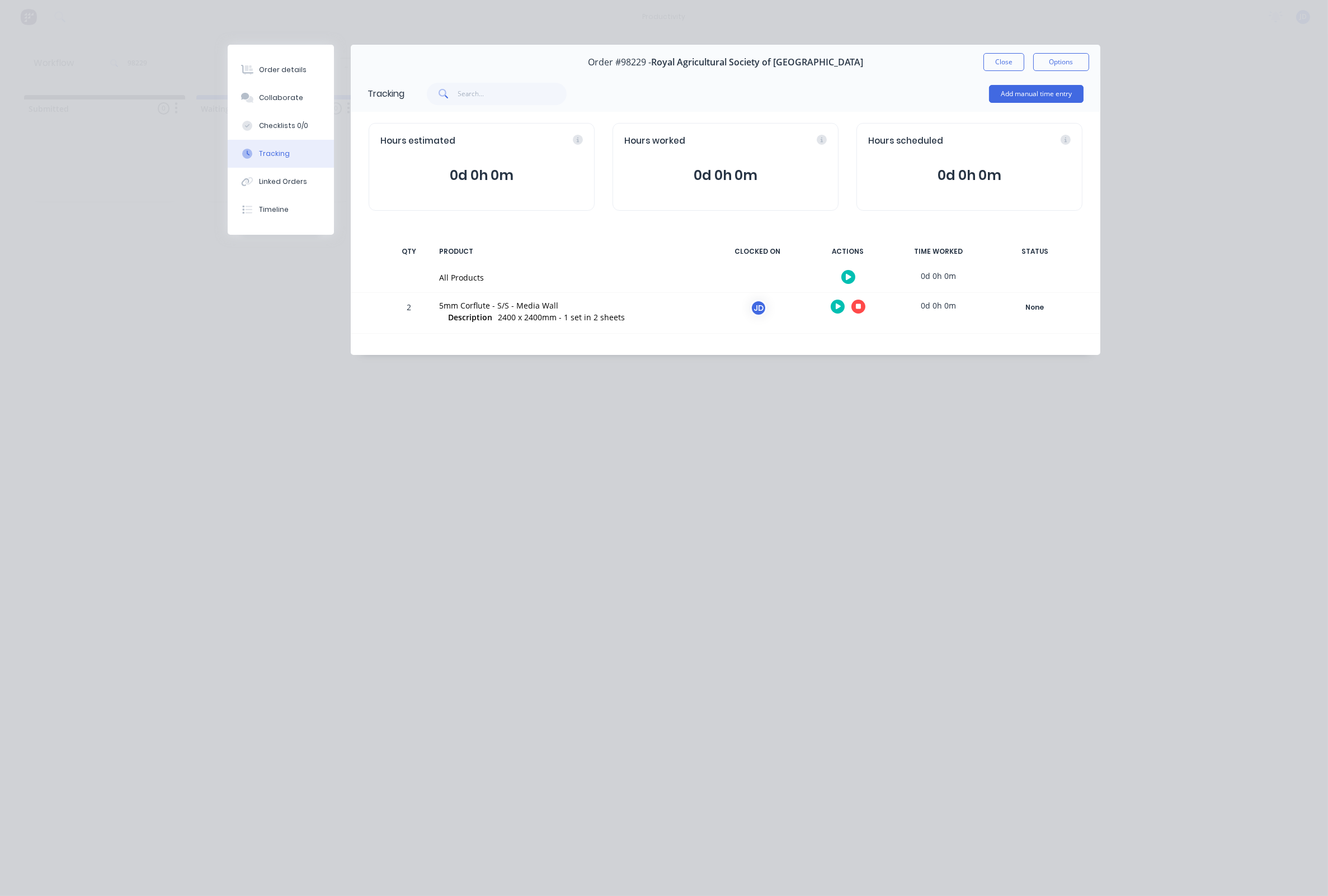
click at [853, 308] on button at bounding box center [858, 307] width 14 height 14
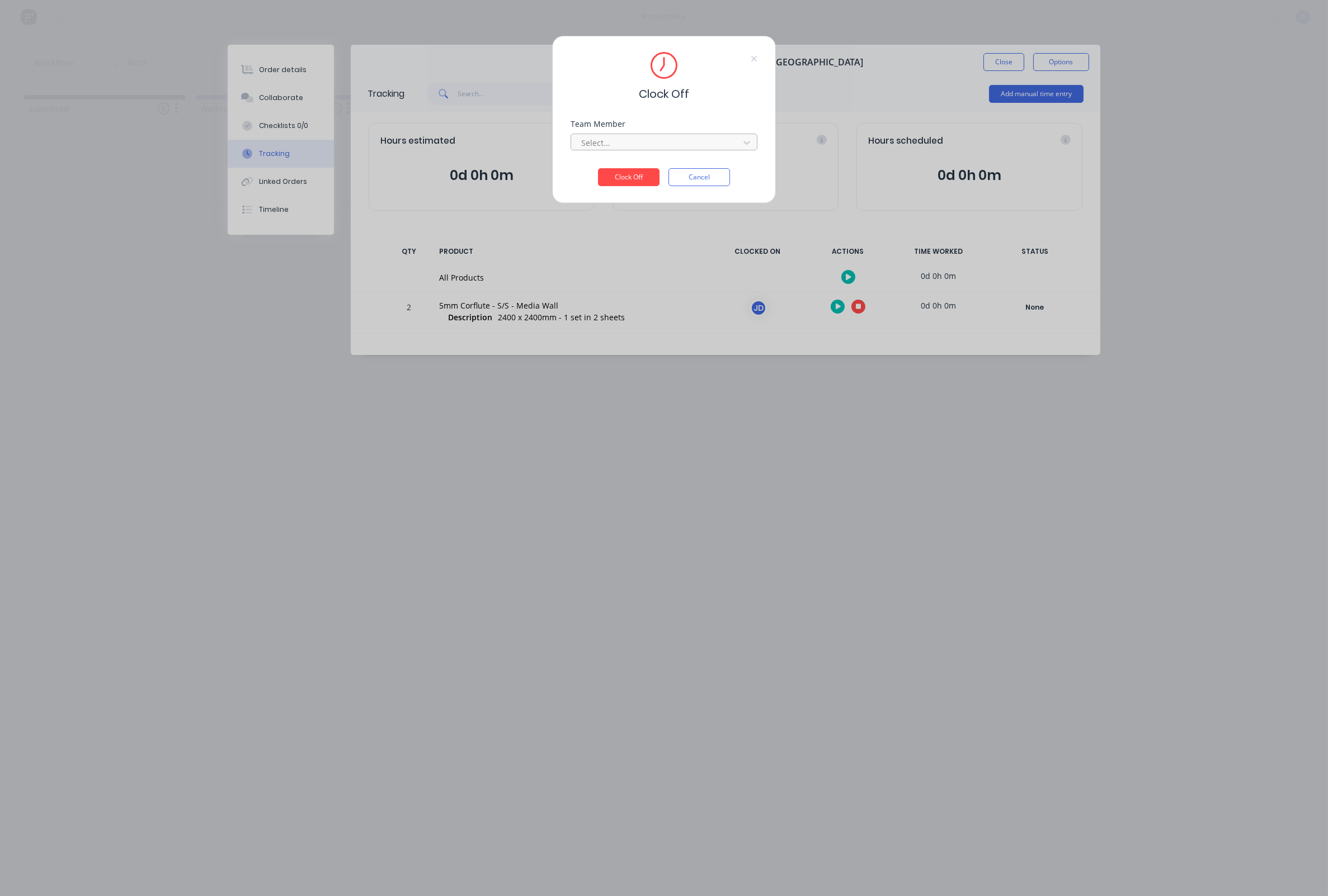
click at [638, 147] on div at bounding box center [656, 143] width 153 height 14
click at [594, 174] on div "[PERSON_NAME]" at bounding box center [663, 171] width 187 height 21
click at [605, 181] on button "Clock Off" at bounding box center [629, 177] width 61 height 18
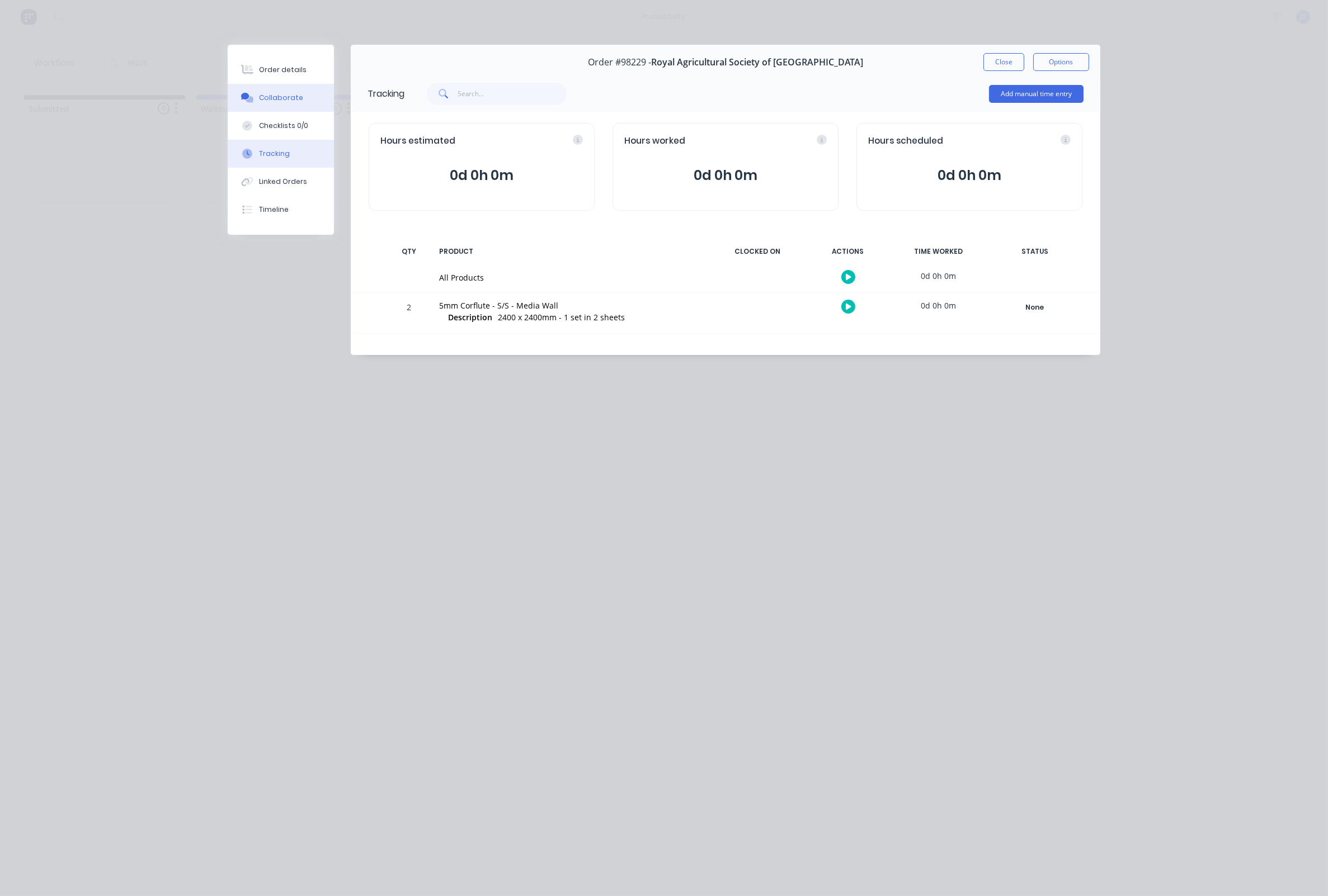
click at [272, 95] on div "Collaborate" at bounding box center [281, 98] width 44 height 10
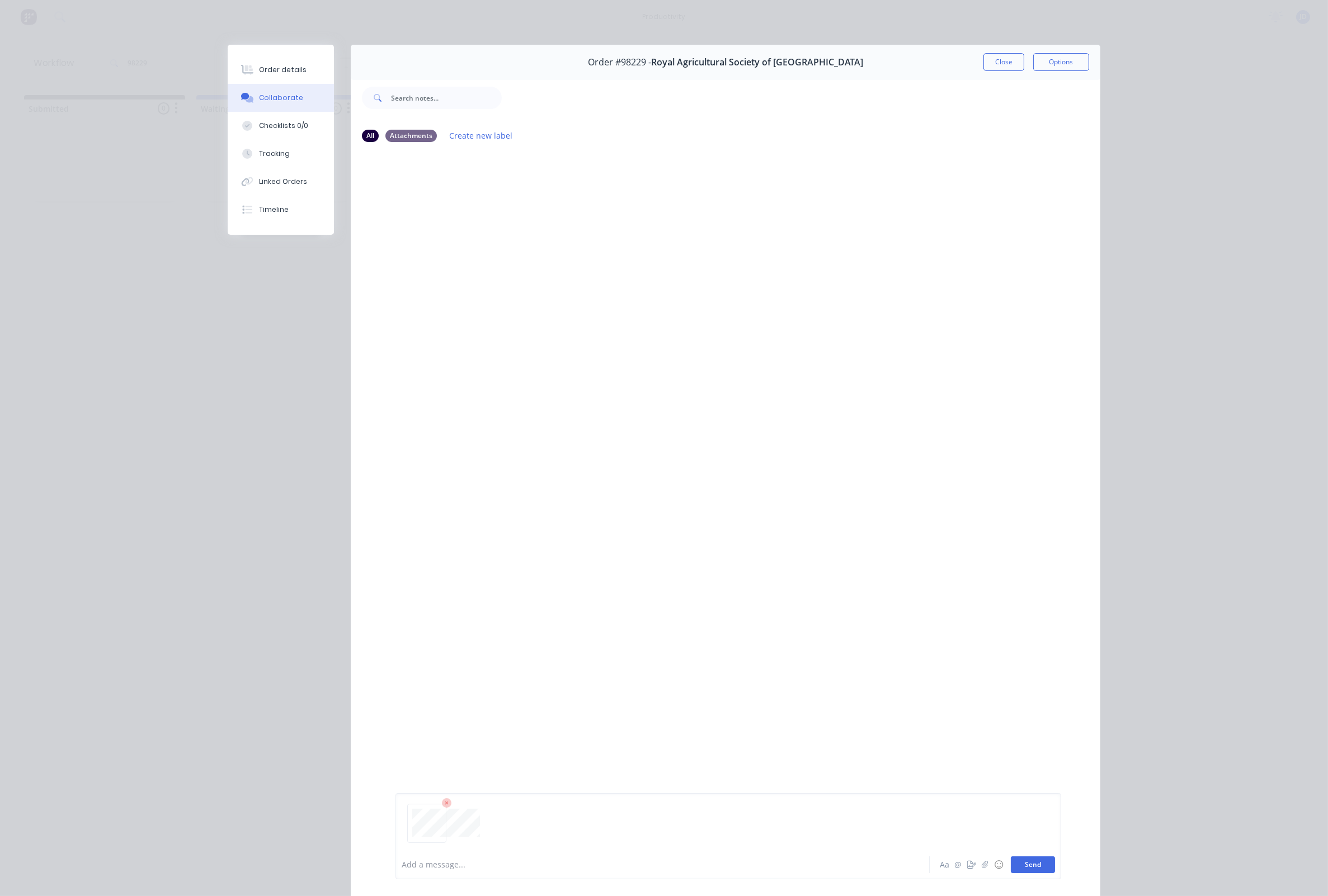
click at [1044, 860] on button "Send" at bounding box center [1033, 865] width 44 height 16
click at [1009, 61] on button "Close" at bounding box center [1004, 61] width 41 height 18
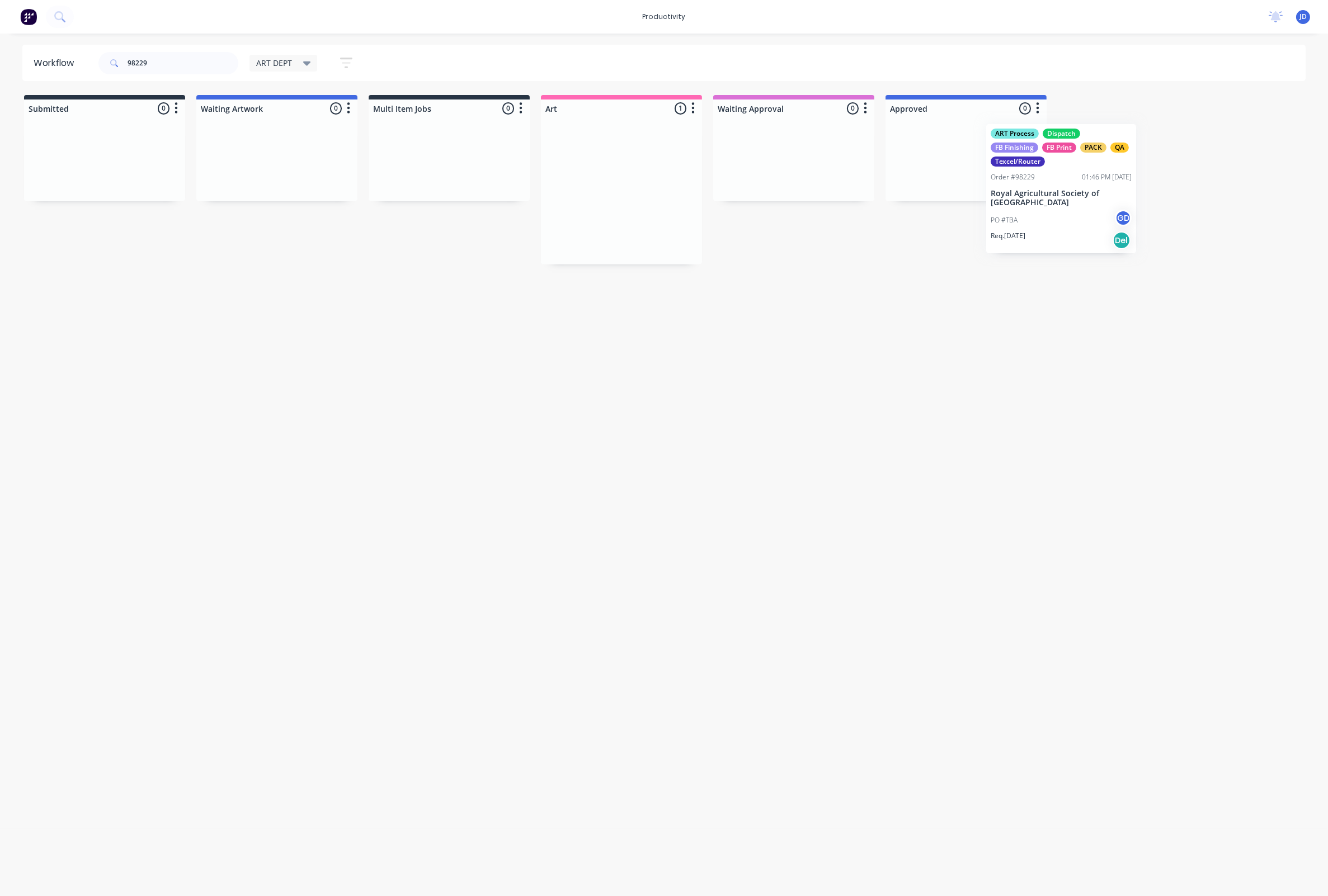
scroll to position [0, 3]
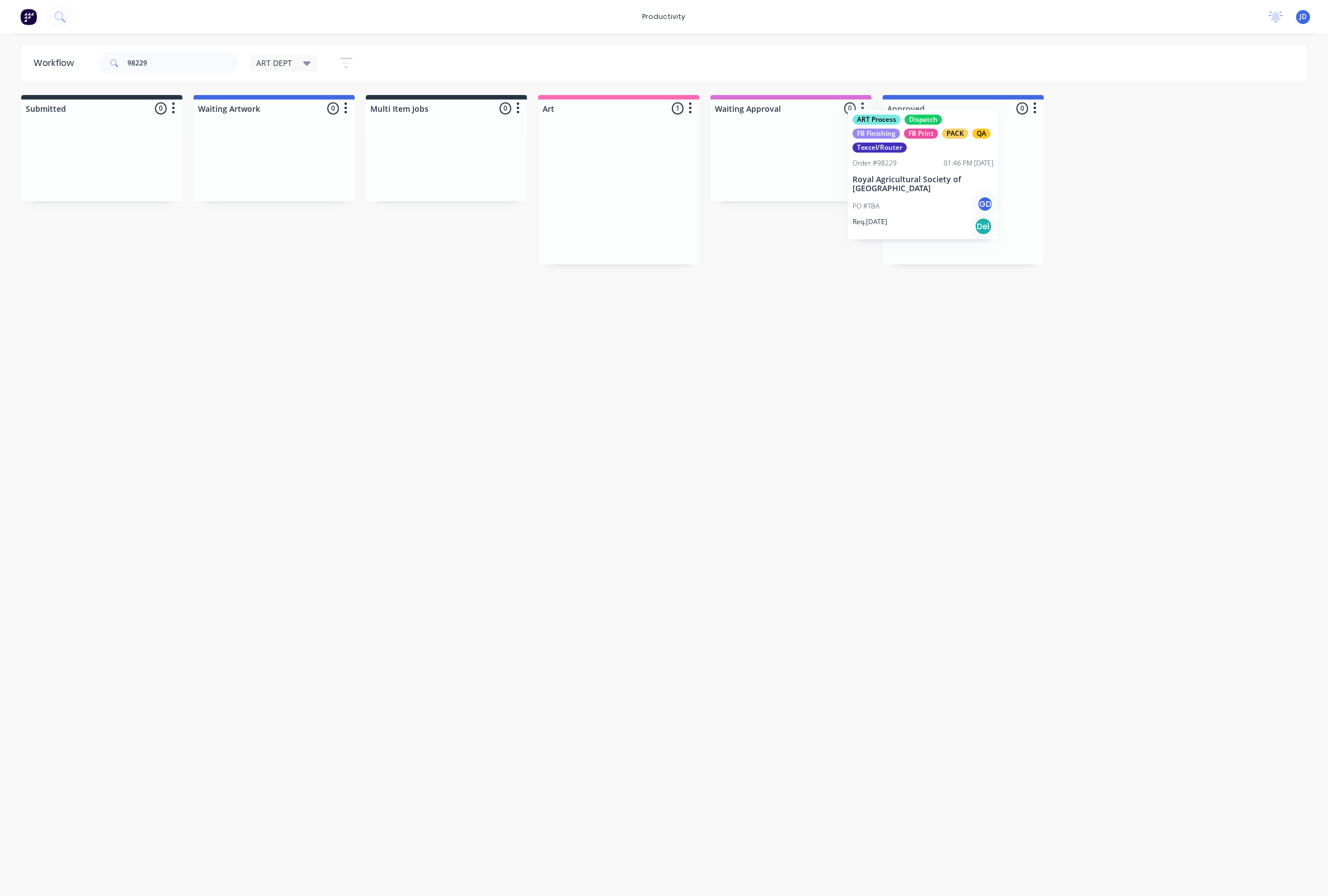
drag, startPoint x: 621, startPoint y: 198, endPoint x: 926, endPoint y: 181, distance: 305.5
